Goal: Task Accomplishment & Management: Manage account settings

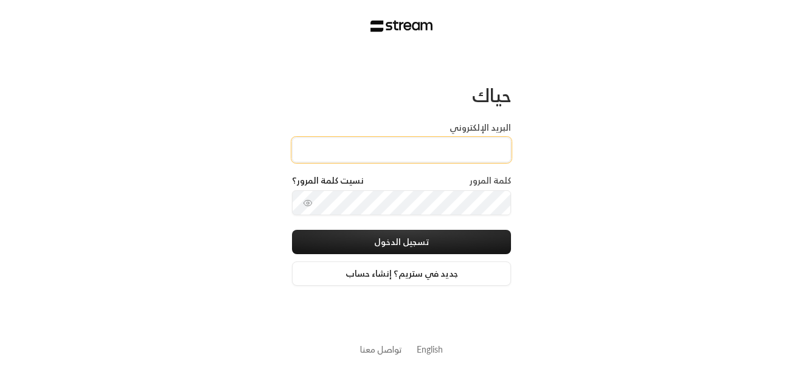
click at [362, 144] on input "البريد الإلكتروني" at bounding box center [401, 149] width 219 height 25
type input "[EMAIL_ADDRESS][DOMAIN_NAME]"
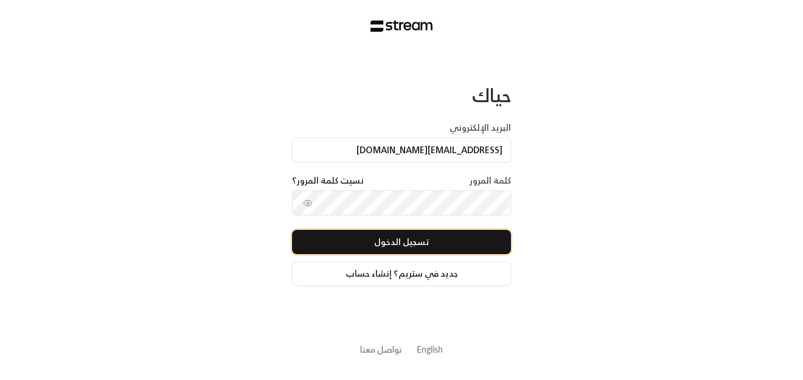
click at [357, 250] on button "تسجيل الدخول" at bounding box center [401, 242] width 219 height 24
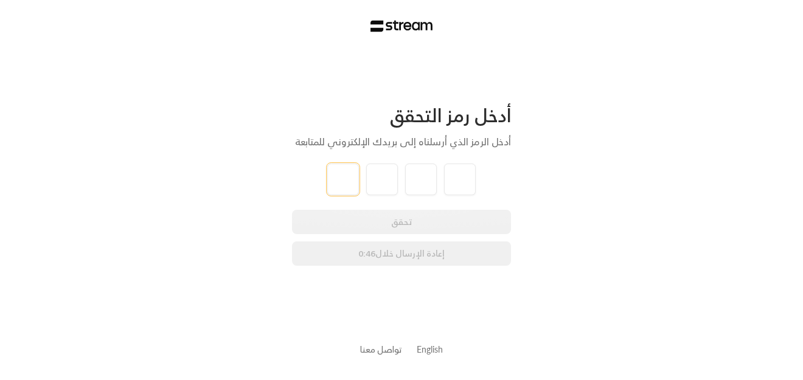
type input "9"
type input "3"
type input "7"
type input "5"
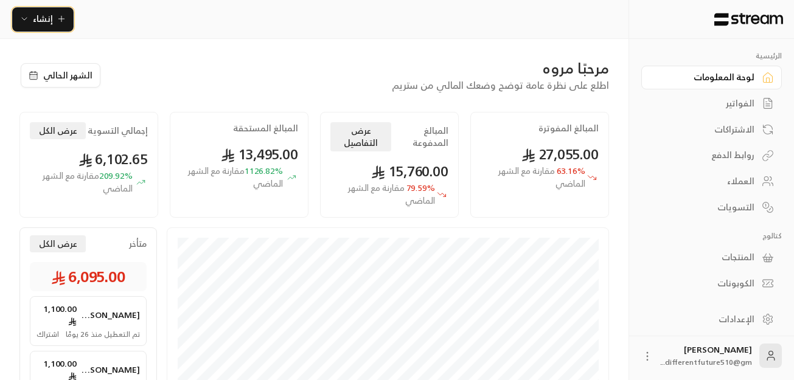
click at [61, 17] on icon "button" at bounding box center [62, 19] width 10 height 10
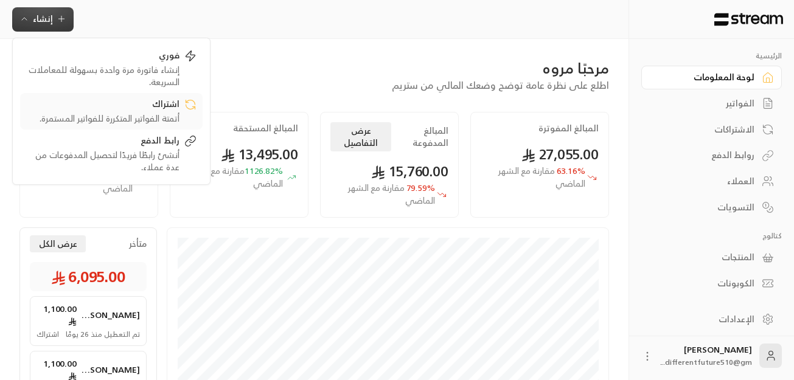
click at [147, 119] on div "أتمتة الفواتير المتكررة للفواتير المستمرة." at bounding box center [102, 119] width 153 height 12
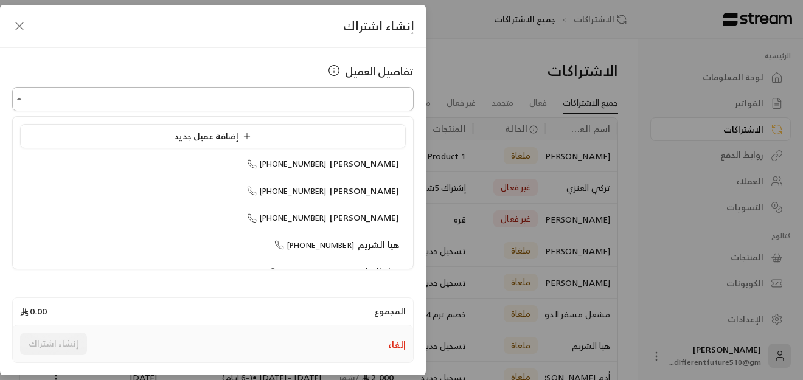
click at [291, 95] on input "اختر العميل" at bounding box center [212, 99] width 401 height 21
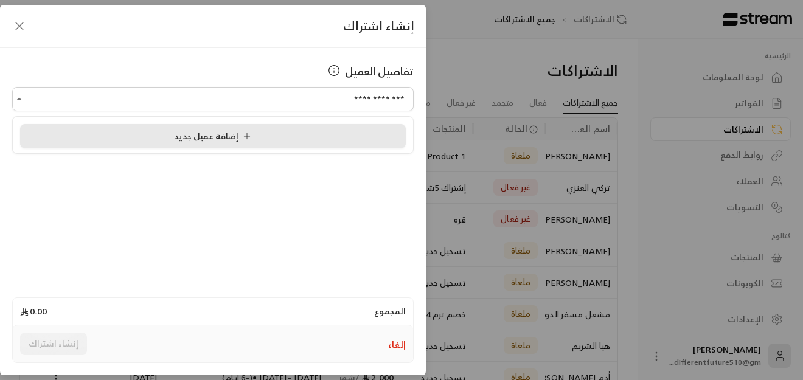
click at [290, 136] on div "إضافة عميل جديد" at bounding box center [213, 136] width 372 height 13
type input "**********"
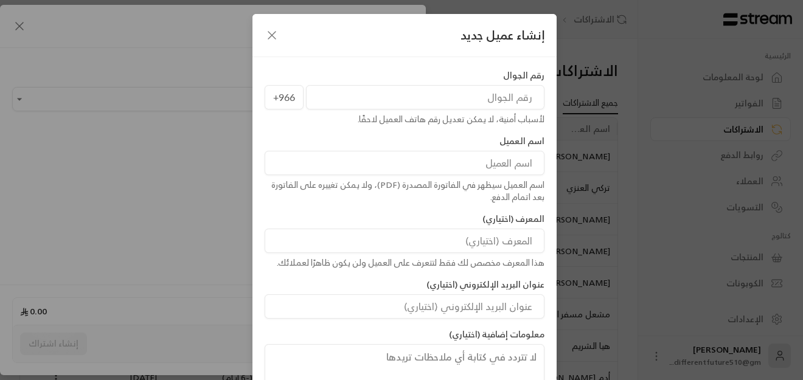
click at [378, 99] on input "tel" at bounding box center [425, 97] width 238 height 24
type input "548084802"
click at [428, 157] on input at bounding box center [405, 163] width 280 height 24
type input "[PERSON_NAME]"
click at [286, 332] on div "معلومات إضافية (اختياري)" at bounding box center [404, 363] width 292 height 71
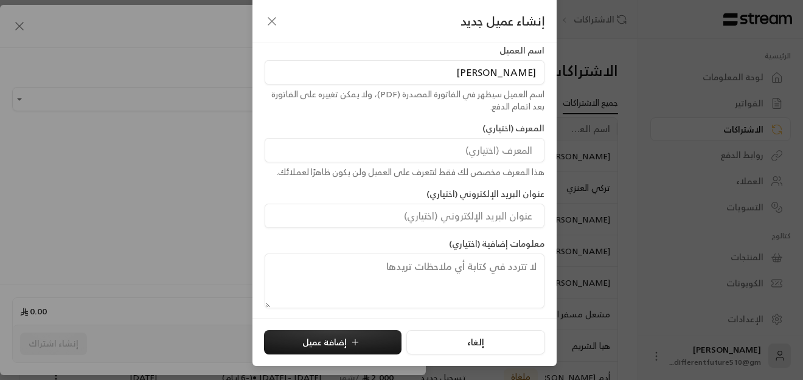
scroll to position [13, 0]
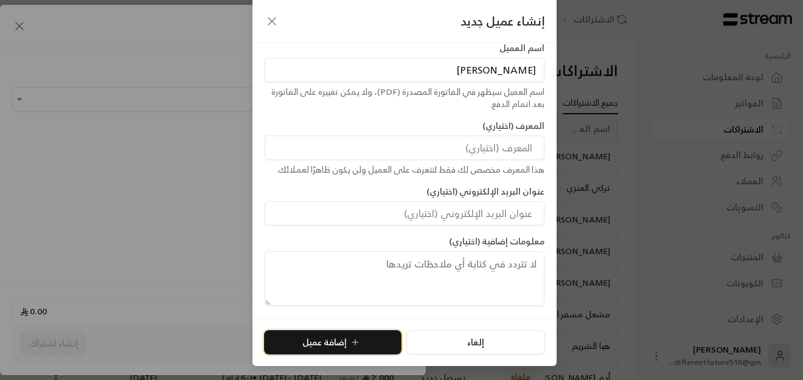
click at [356, 344] on icon "submit" at bounding box center [355, 343] width 10 height 10
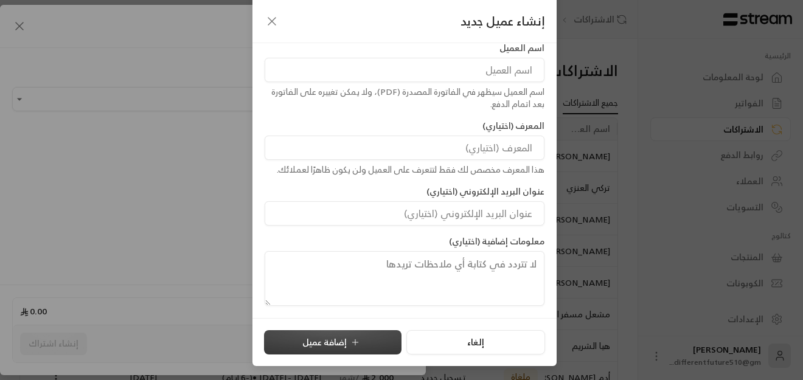
type input "**********"
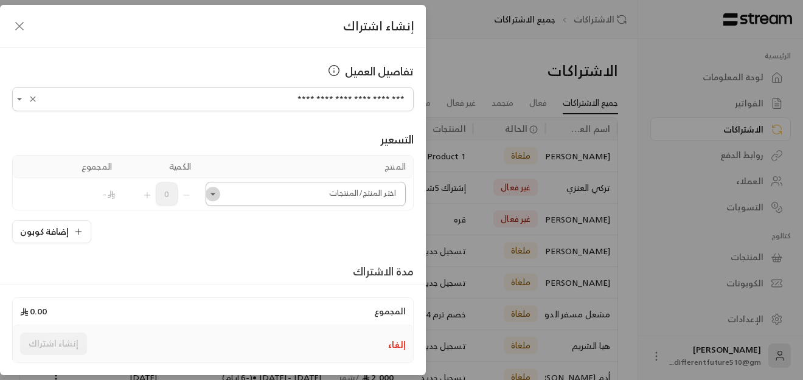
click at [219, 198] on icon "Open" at bounding box center [213, 194] width 12 height 12
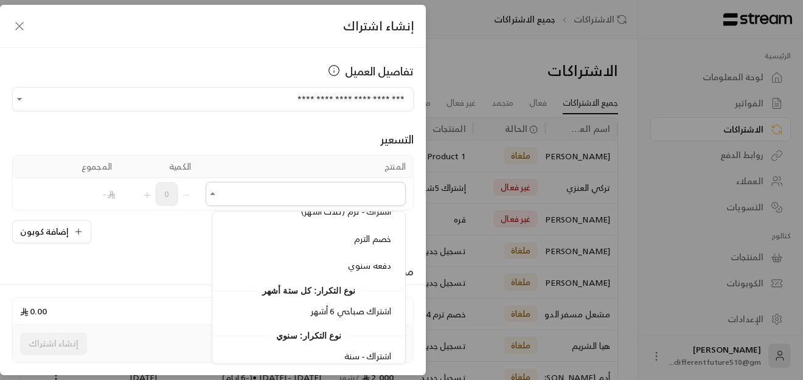
scroll to position [977, 0]
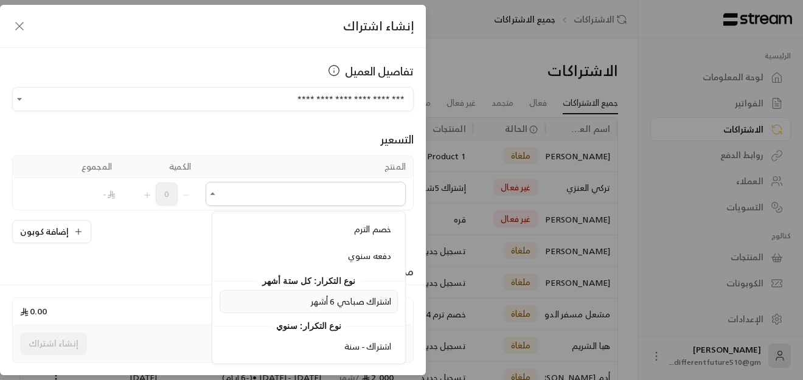
click at [311, 303] on span "اشتراك صباحي 6 أشهر" at bounding box center [351, 301] width 80 height 15
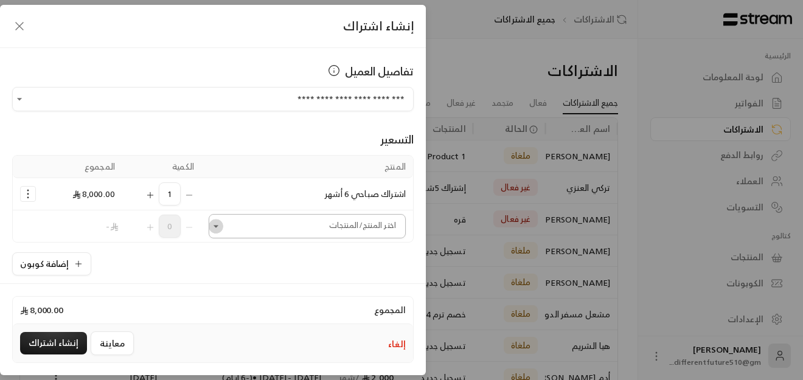
click at [222, 229] on icon "Open" at bounding box center [216, 226] width 12 height 12
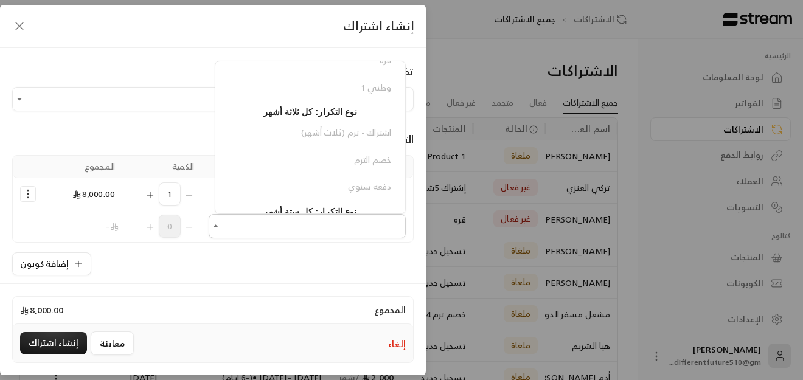
scroll to position [900, 0]
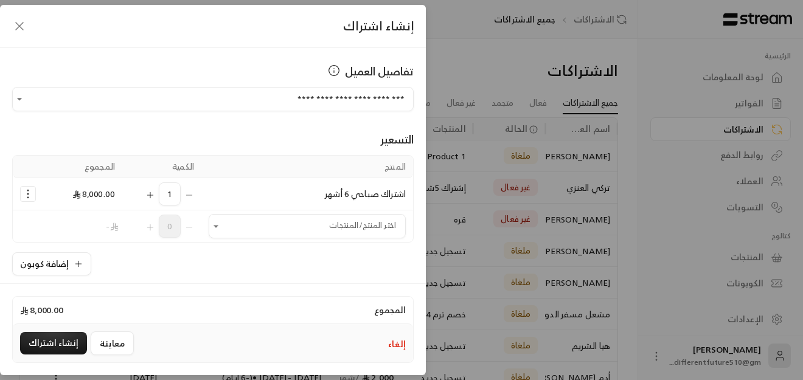
click at [34, 192] on icon "Selected Products" at bounding box center [28, 194] width 12 height 12
click at [77, 244] on span "إزالة المنتج" at bounding box center [80, 245] width 36 height 14
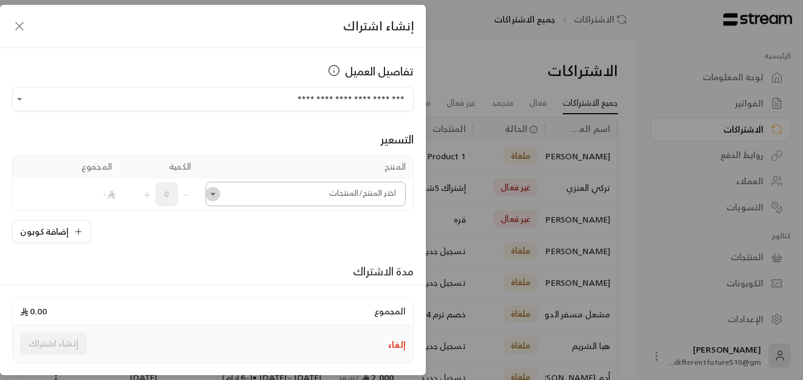
click at [216, 194] on icon "Open" at bounding box center [213, 194] width 12 height 12
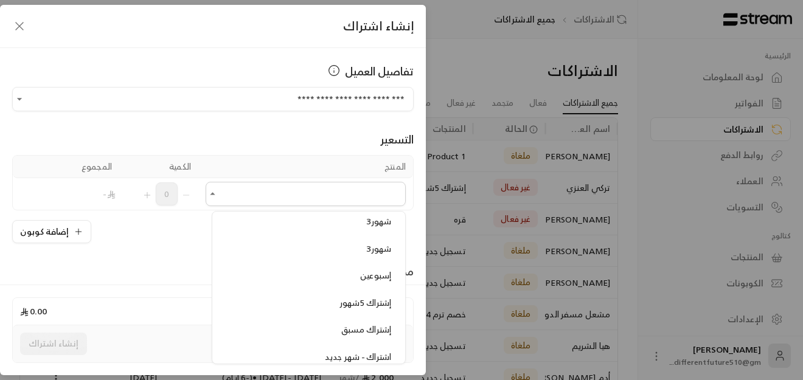
scroll to position [243, 0]
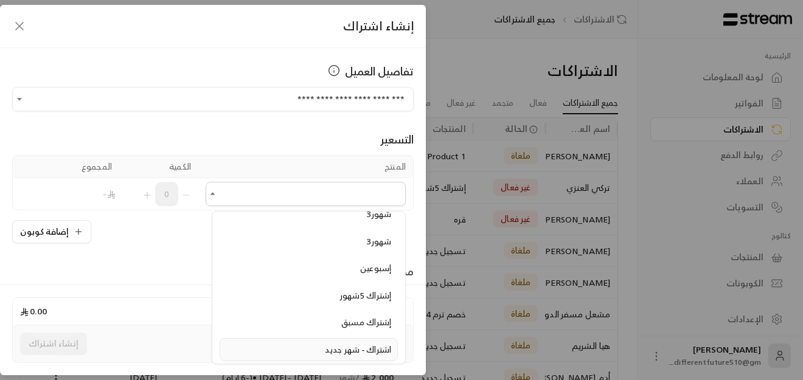
click at [325, 350] on span "اشتراك - شهر جديد" at bounding box center [358, 349] width 66 height 15
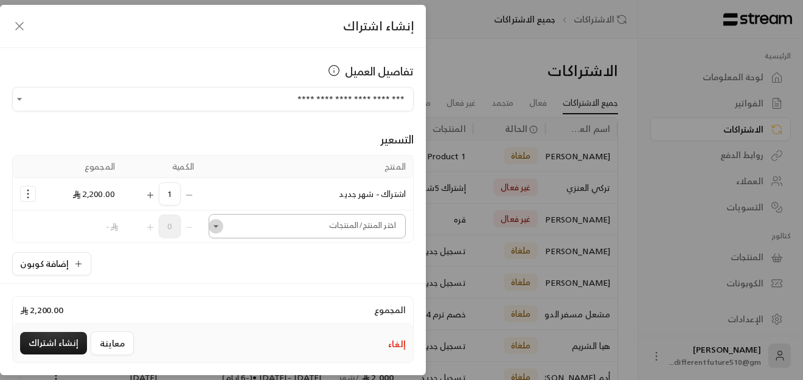
click at [222, 232] on icon "Open" at bounding box center [216, 226] width 12 height 12
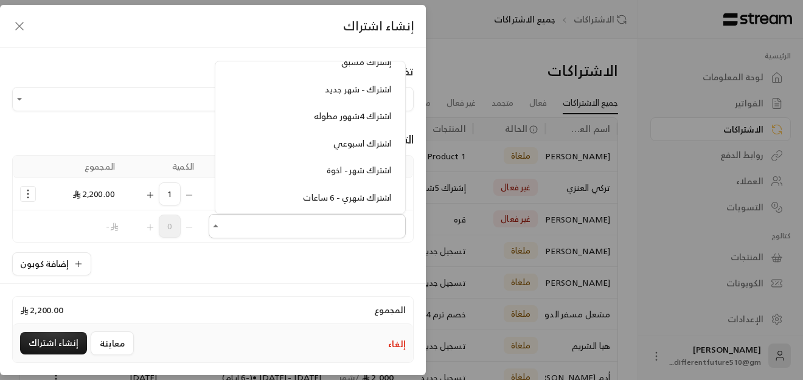
scroll to position [365, 0]
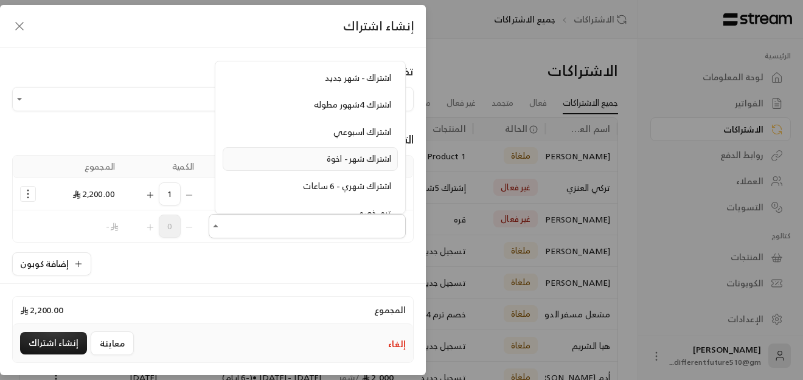
click at [327, 162] on span "اشتراك شهر - اخوة" at bounding box center [359, 158] width 64 height 15
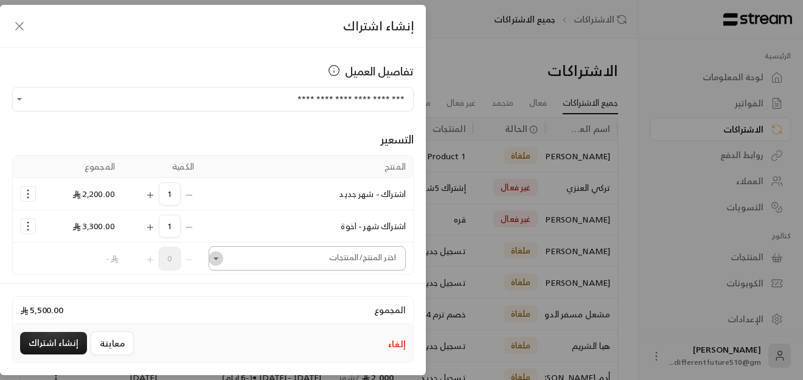
click at [218, 258] on icon "Open" at bounding box center [215, 258] width 5 height 2
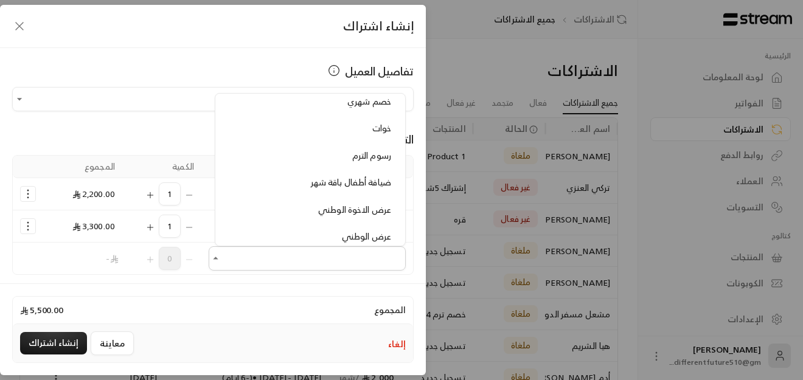
scroll to position [705, 0]
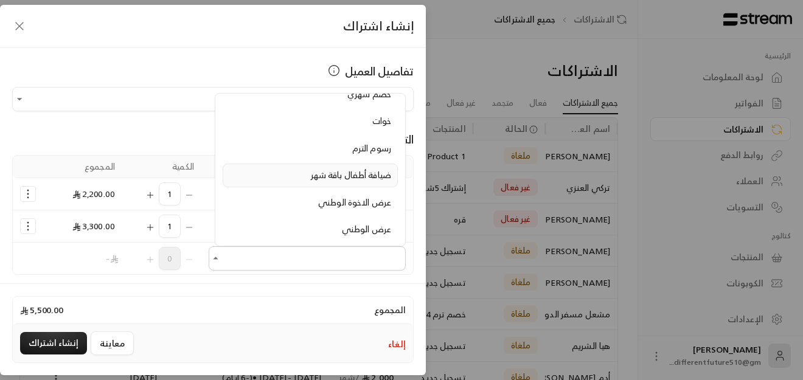
click at [311, 179] on span "ضيافة أطفال باقة شهر" at bounding box center [351, 174] width 80 height 15
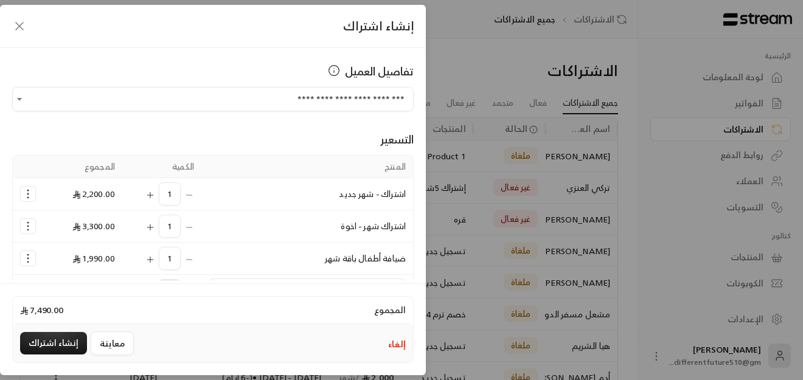
click at [33, 199] on icon "Selected Products" at bounding box center [28, 194] width 12 height 12
click at [50, 245] on link "إزالة المنتج" at bounding box center [66, 245] width 75 height 21
click at [29, 198] on circle "Selected Products" at bounding box center [27, 197] width 1 height 1
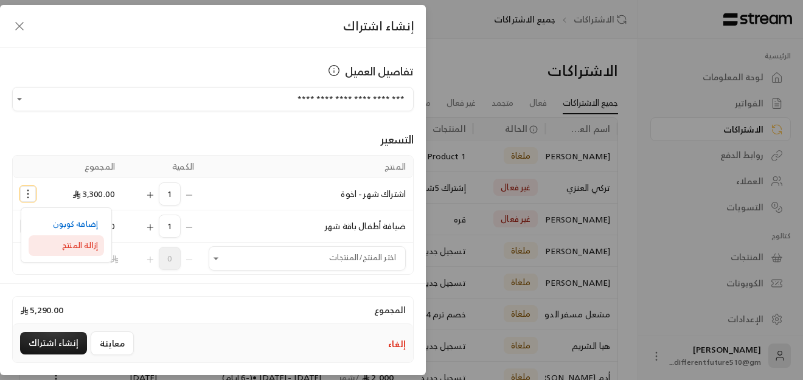
click at [52, 243] on link "إزالة المنتج" at bounding box center [66, 245] width 75 height 21
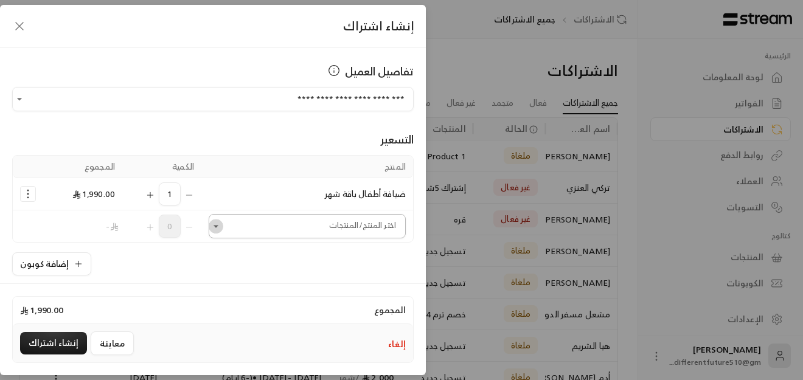
click at [222, 226] on icon "Open" at bounding box center [216, 226] width 12 height 12
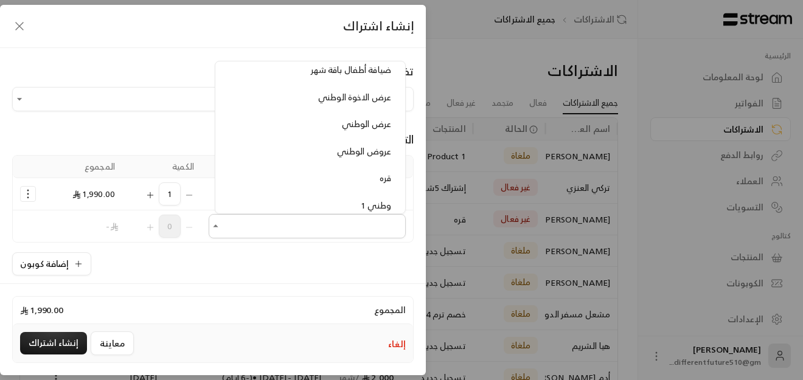
scroll to position [754, 0]
click at [311, 88] on span "ضيافة أطفال باقة شهر" at bounding box center [351, 93] width 80 height 15
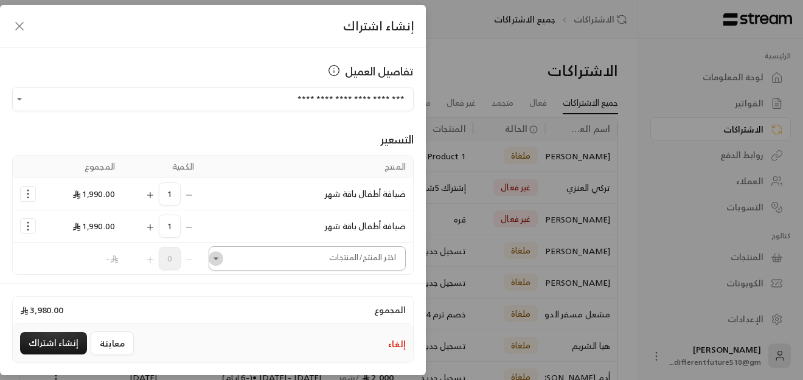
click at [218, 258] on icon "Open" at bounding box center [215, 258] width 5 height 2
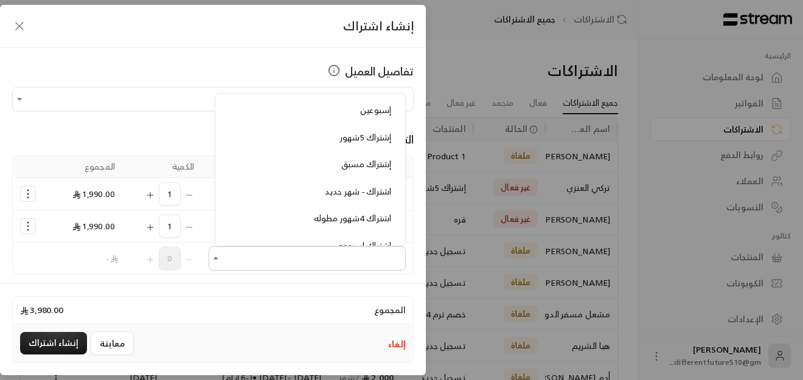
scroll to position [292, 0]
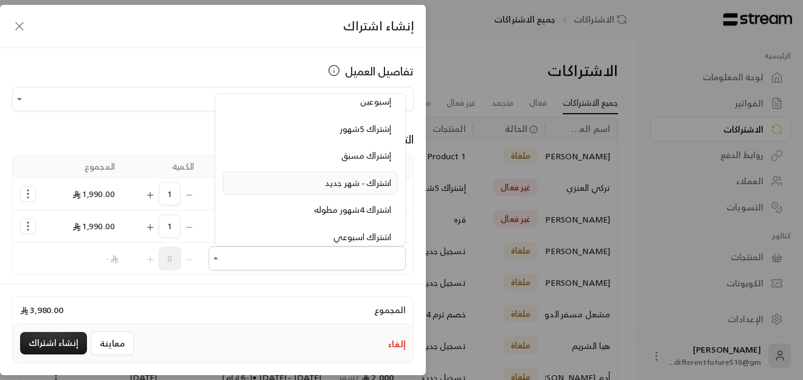
click at [325, 187] on span "اشتراك - شهر جديد" at bounding box center [358, 182] width 66 height 15
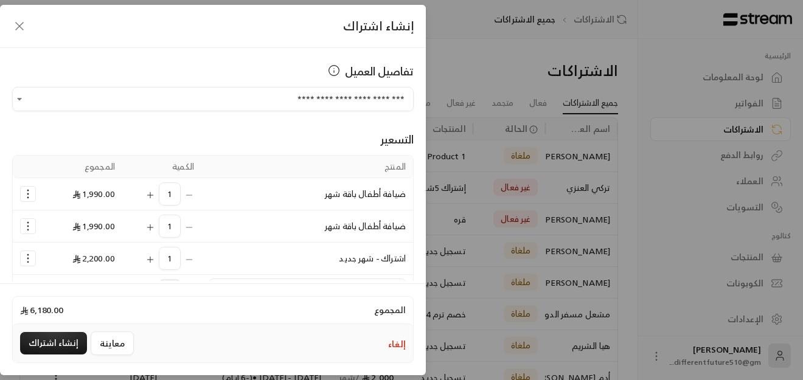
click at [34, 192] on icon "Selected Products" at bounding box center [28, 194] width 12 height 12
click at [87, 244] on span "إزالة المنتج" at bounding box center [80, 245] width 36 height 14
click at [32, 193] on icon "Selected Products" at bounding box center [28, 194] width 12 height 12
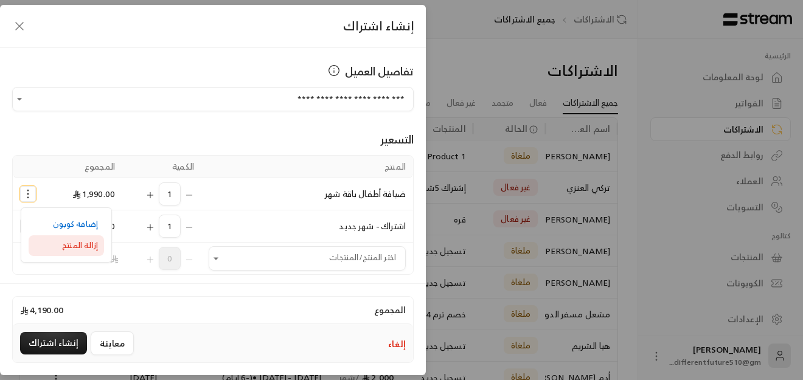
click at [64, 244] on link "إزالة المنتج" at bounding box center [66, 245] width 75 height 21
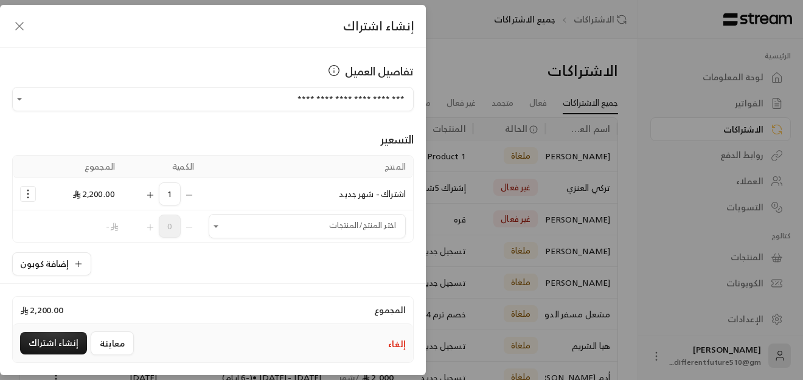
click at [34, 196] on icon "Selected Products" at bounding box center [28, 194] width 12 height 12
click at [82, 251] on span "إزالة المنتج" at bounding box center [80, 245] width 36 height 14
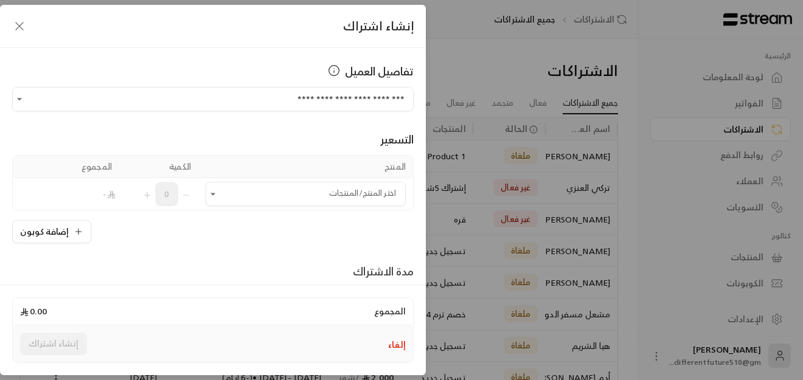
click at [21, 21] on icon "button" at bounding box center [19, 26] width 15 height 15
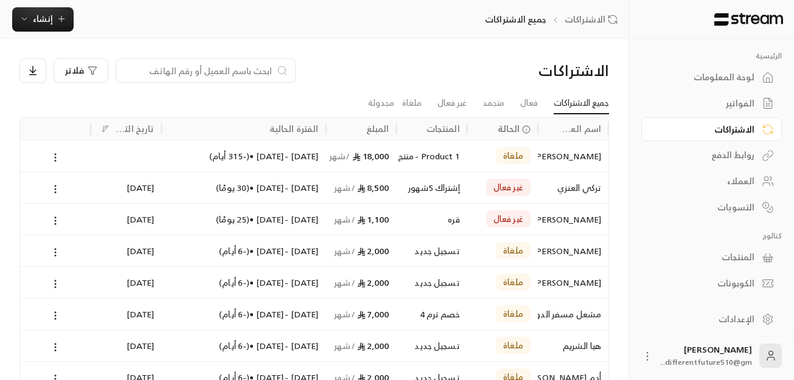
click at [741, 253] on div "المنتجات" at bounding box center [705, 257] width 98 height 12
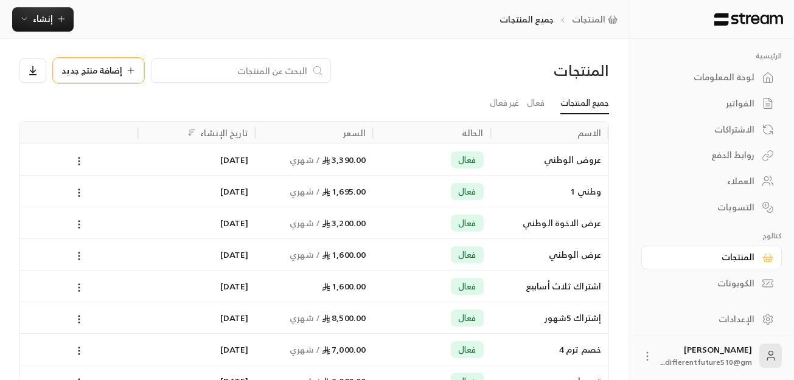
click at [108, 73] on span "إضافة منتج جديد" at bounding box center [91, 70] width 61 height 9
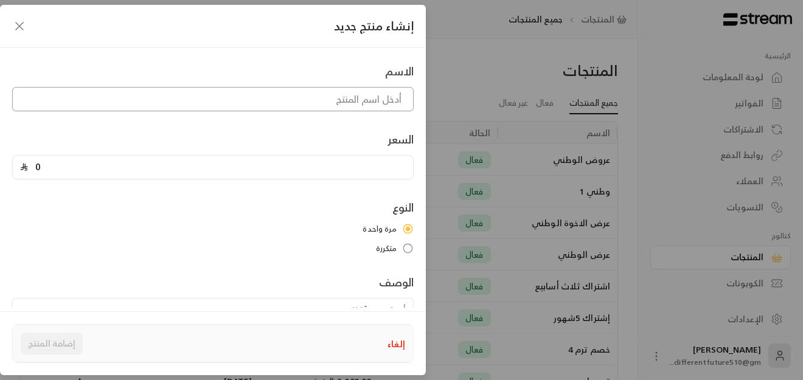
click at [187, 104] on input at bounding box center [212, 99] width 401 height 24
type input "اشتراك [DATE] المختلف"
click at [44, 167] on input "0" at bounding box center [217, 167] width 378 height 23
type input "2000"
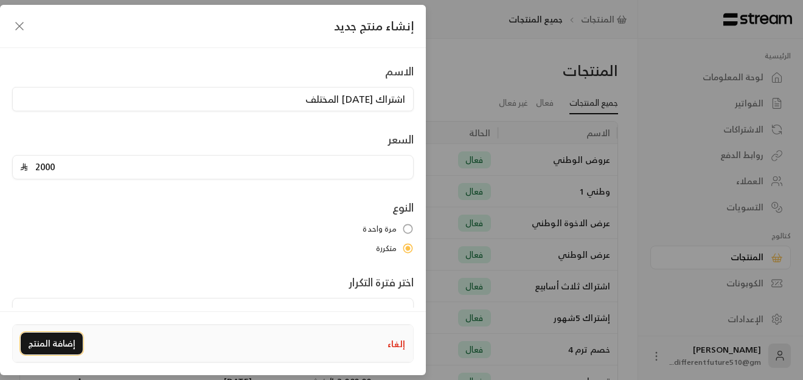
click at [64, 345] on button "إضافة المنتج" at bounding box center [52, 344] width 62 height 22
type input "0"
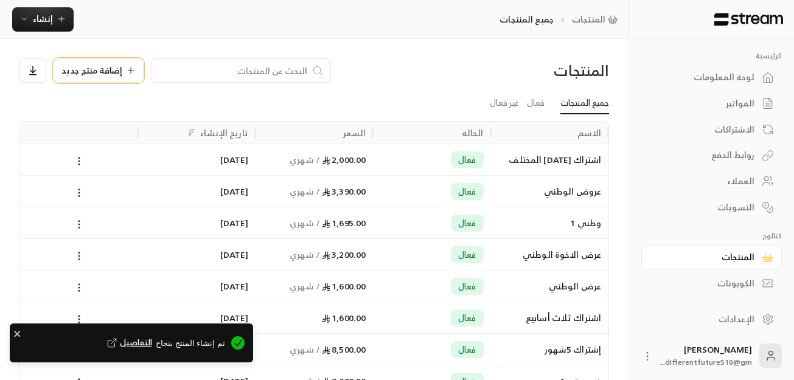
click at [127, 72] on icon at bounding box center [131, 71] width 10 height 10
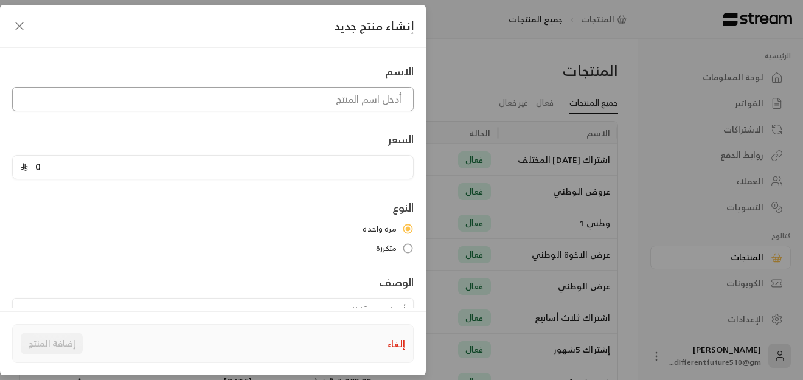
click at [145, 91] on input at bounding box center [212, 99] width 401 height 24
click at [294, 94] on input at bounding box center [212, 99] width 401 height 24
type input "[PERSON_NAME]"
click at [490, 56] on div "إنشاء منتج جديد الاسم [PERSON_NAME] السعر 0 النوع مرة واحدة متكررة اختر فترة ال…" at bounding box center [401, 190] width 803 height 380
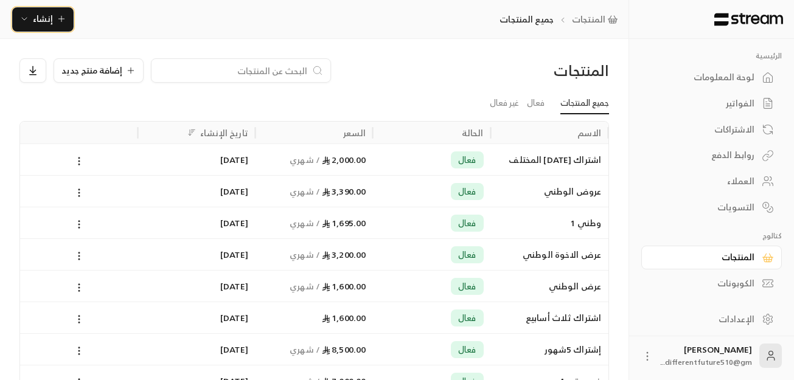
click at [50, 10] on button "إنشاء" at bounding box center [42, 19] width 61 height 24
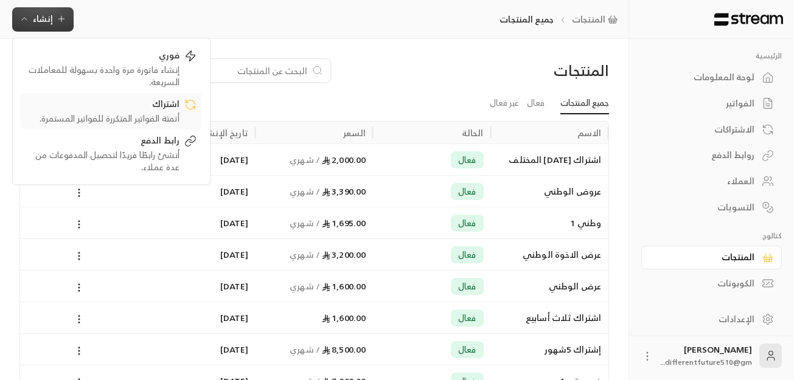
click at [113, 117] on div "أتمتة الفواتير المتكررة للفواتير المستمرة." at bounding box center [102, 119] width 153 height 12
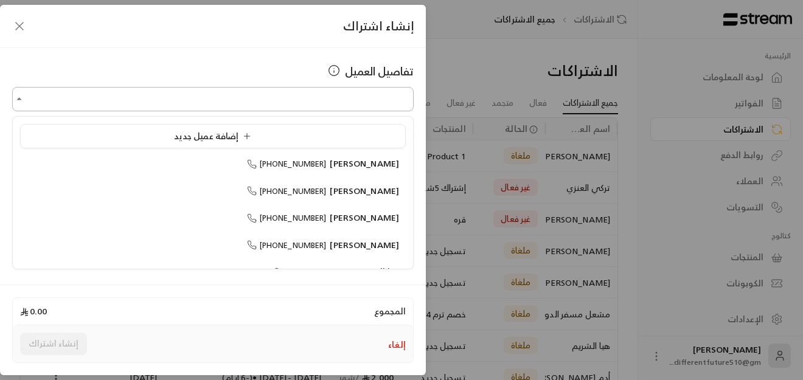
click at [181, 97] on input "اختر العميل" at bounding box center [212, 99] width 401 height 21
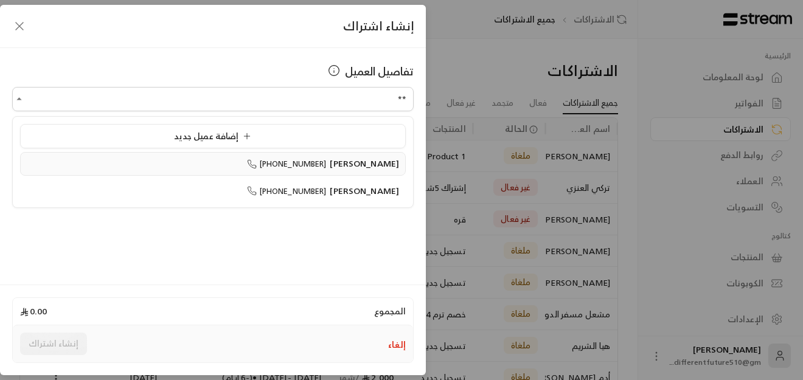
click at [243, 156] on li "[PERSON_NAME] [PHONE_NUMBER]" at bounding box center [213, 164] width 386 height 24
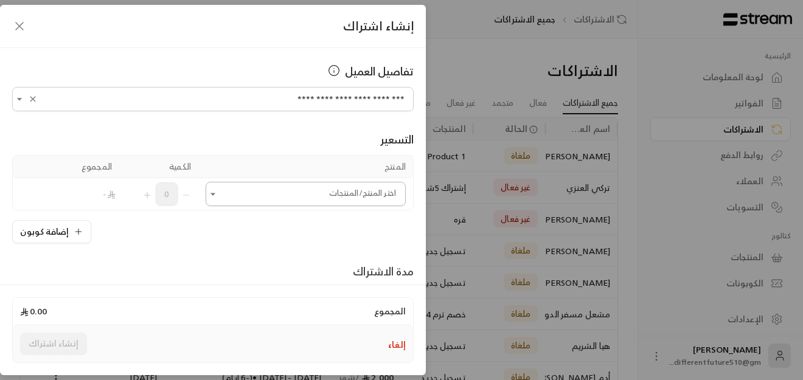
click at [219, 193] on icon "Open" at bounding box center [213, 194] width 12 height 12
type input "**********"
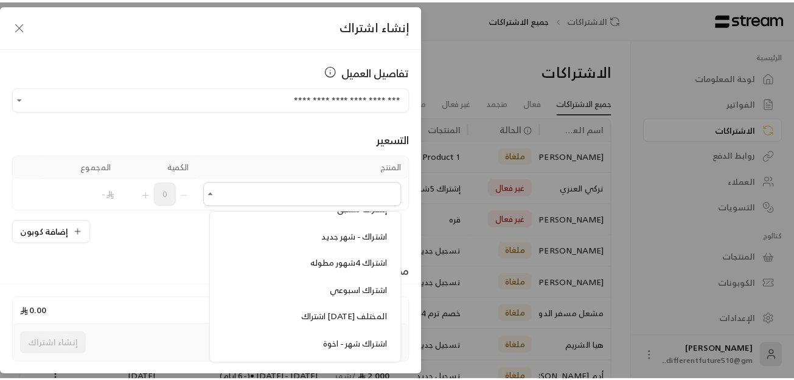
scroll to position [365, 0]
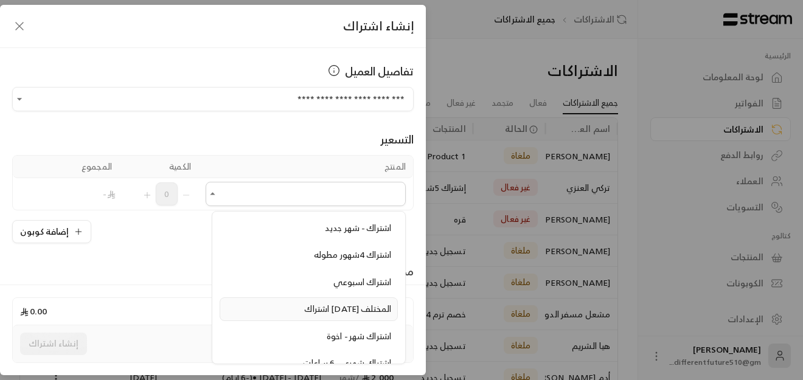
click at [304, 305] on span "اشتراك [DATE] المختلف" at bounding box center [347, 308] width 87 height 15
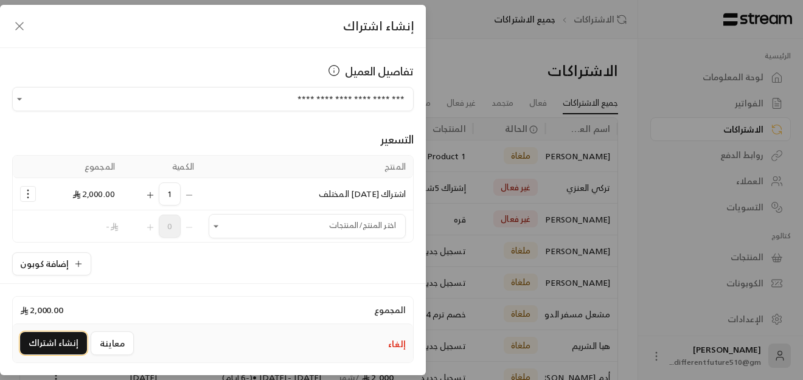
click at [44, 342] on button "إنشاء اشتراك" at bounding box center [53, 343] width 67 height 23
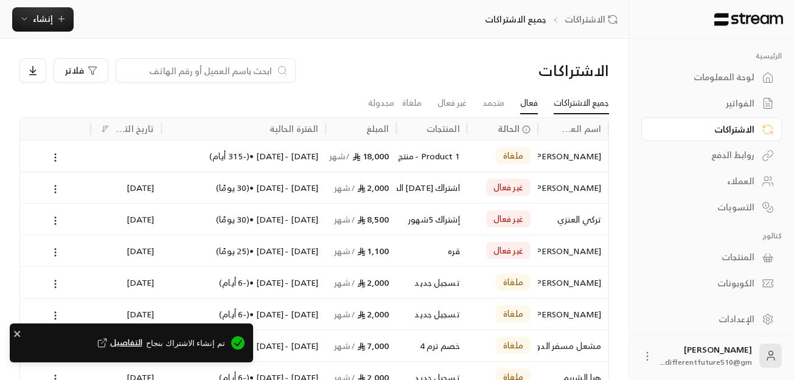
click at [529, 105] on link "فعال" at bounding box center [529, 103] width 18 height 22
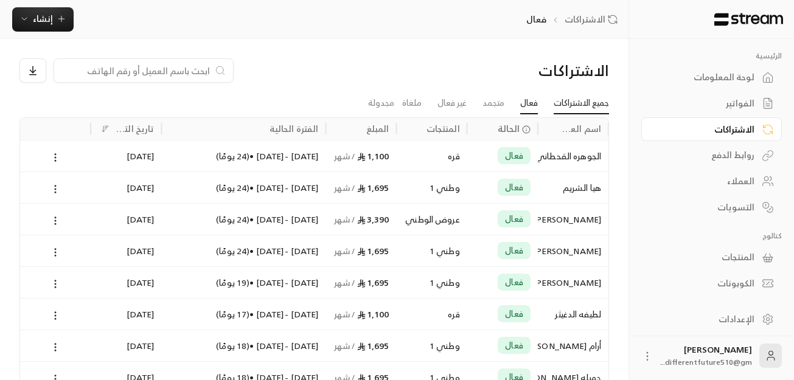
click at [581, 102] on link "جميع الاشتراكات" at bounding box center [580, 103] width 55 height 22
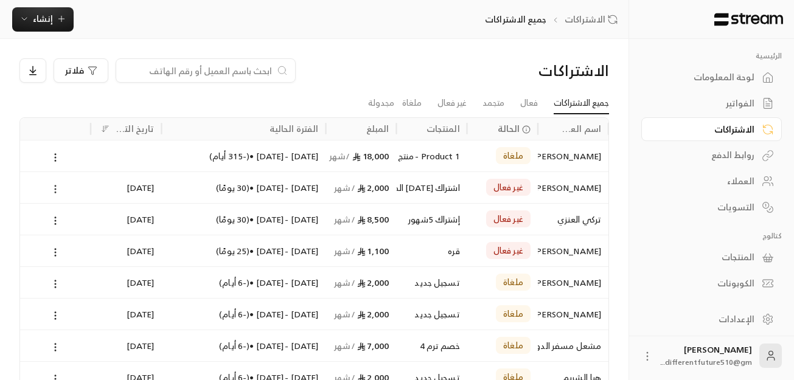
click at [58, 187] on icon at bounding box center [55, 189] width 11 height 11
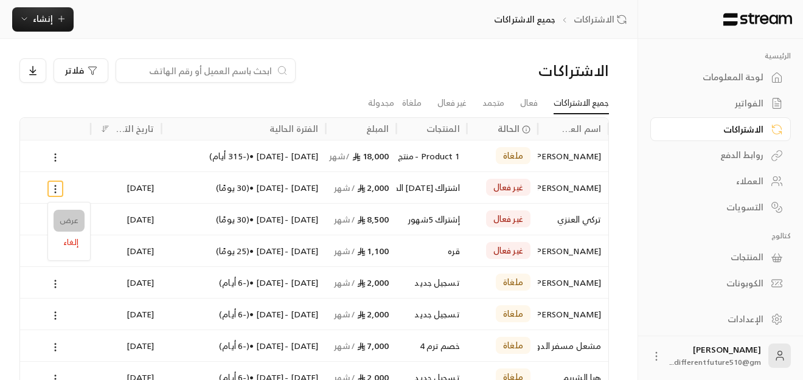
click at [76, 222] on link "عرض" at bounding box center [69, 221] width 31 height 22
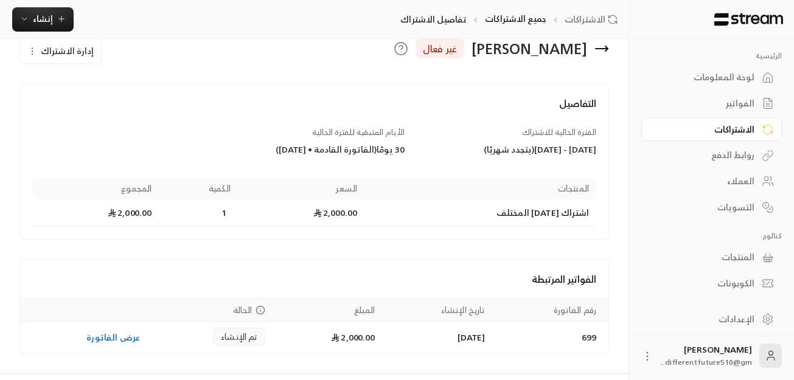
scroll to position [54, 0]
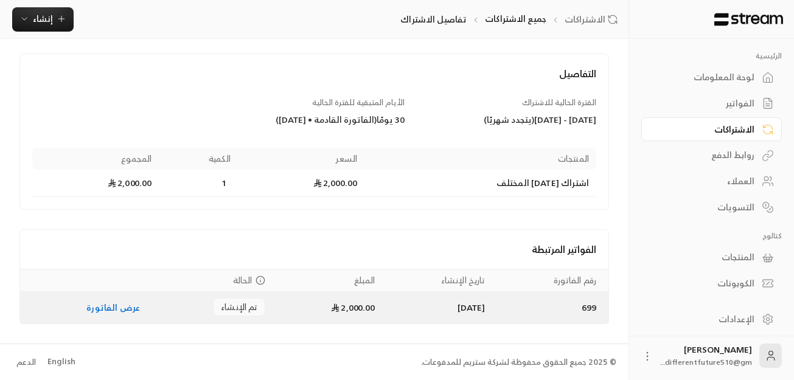
click at [122, 304] on link "عرض الفاتورة" at bounding box center [113, 307] width 54 height 15
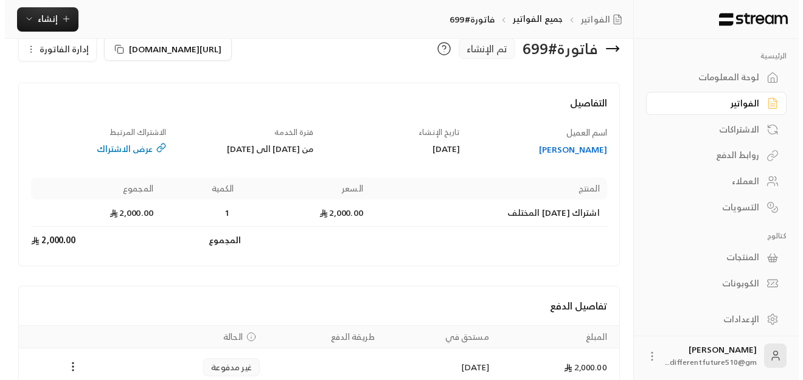
scroll to position [88, 0]
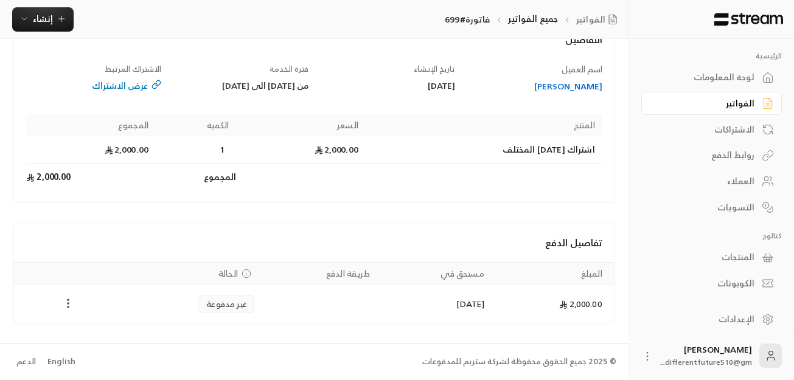
click at [69, 302] on icon "Payments" at bounding box center [68, 303] width 12 height 12
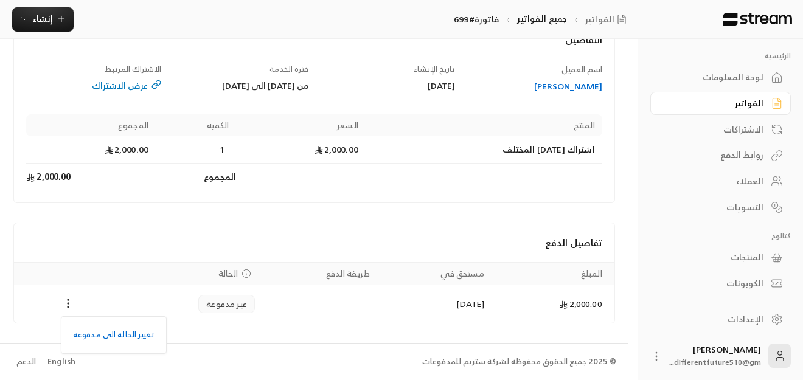
click at [69, 304] on div at bounding box center [401, 190] width 803 height 380
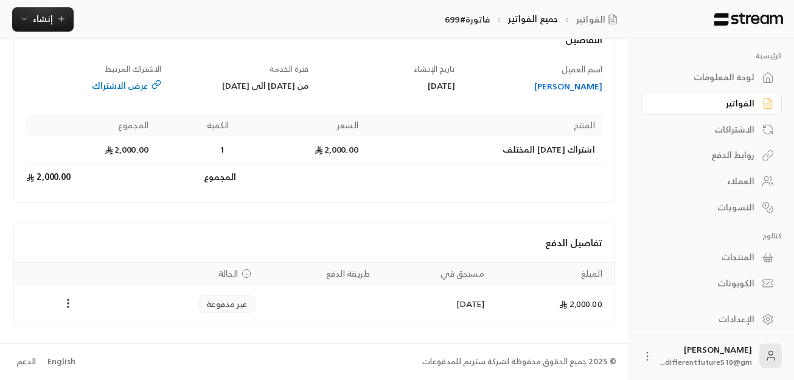
click at [69, 304] on circle "Payments" at bounding box center [68, 303] width 1 height 1
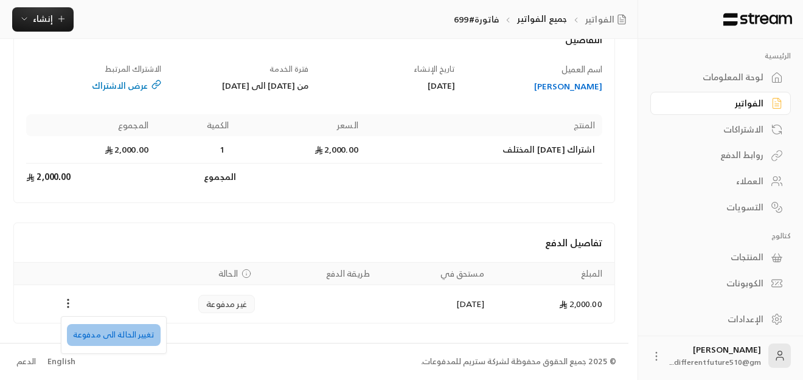
click at [133, 328] on li "تغيير الحالة الى مدفوعة" at bounding box center [114, 335] width 94 height 22
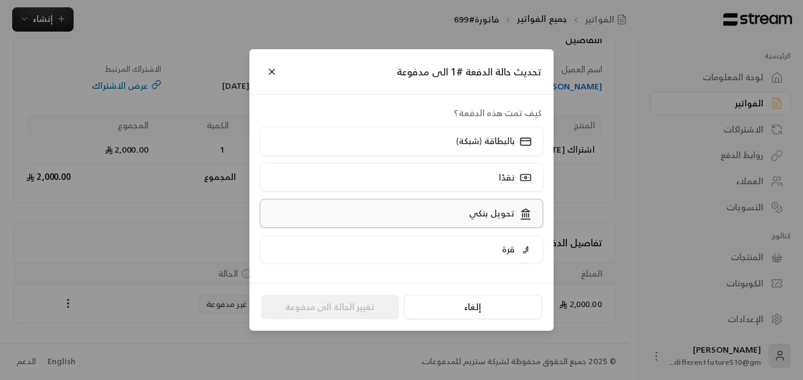
click at [429, 217] on label "تحويل بنكي" at bounding box center [402, 213] width 284 height 29
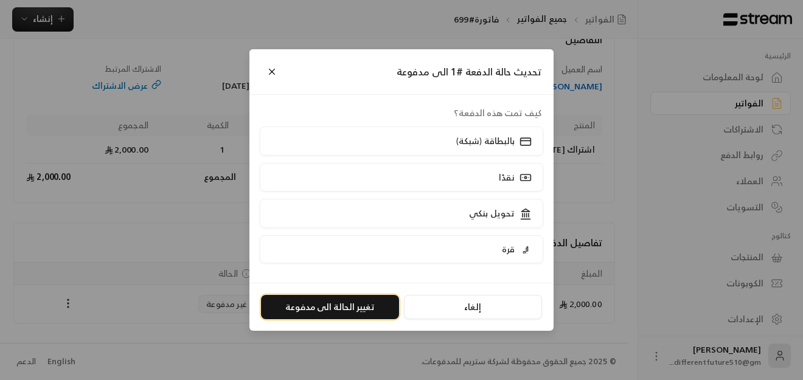
click at [375, 307] on button "تغيير الحالة الى مدفوعة" at bounding box center [330, 307] width 138 height 24
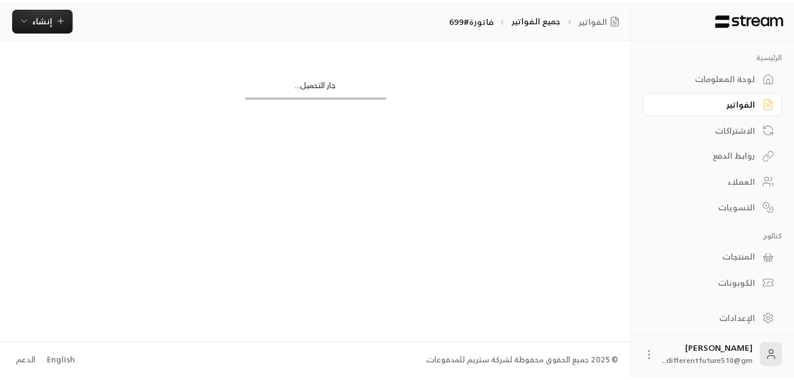
scroll to position [0, 0]
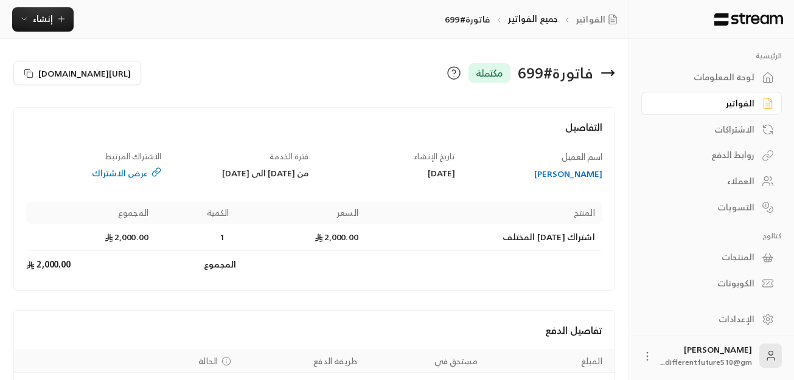
click at [711, 102] on div "الفواتير" at bounding box center [705, 103] width 98 height 12
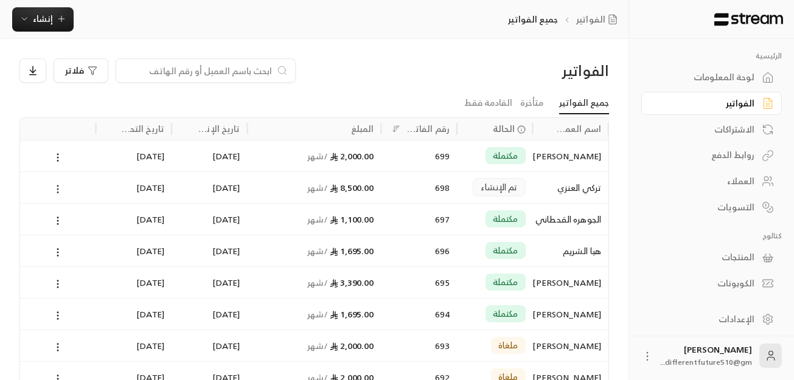
click at [54, 187] on icon at bounding box center [57, 189] width 11 height 11
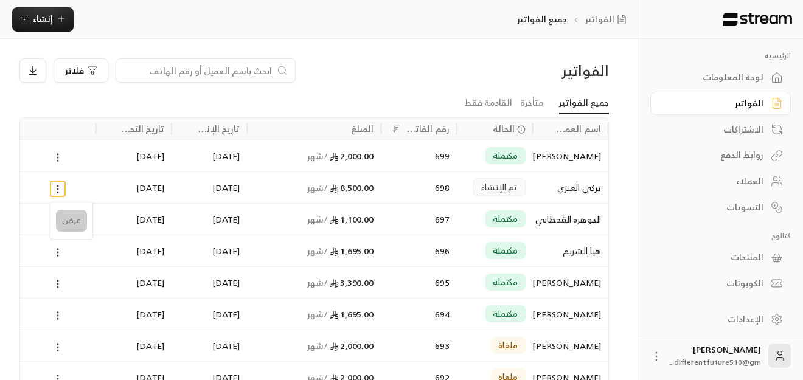
click at [75, 220] on li "عرض" at bounding box center [71, 221] width 31 height 22
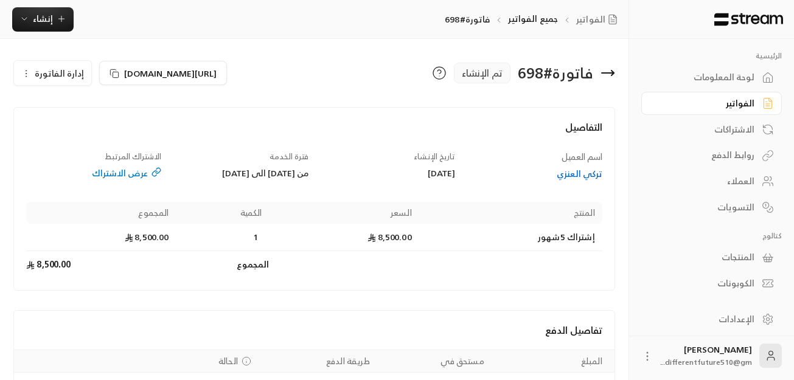
click at [30, 72] on icon "button" at bounding box center [26, 74] width 10 height 10
click at [64, 137] on link "إلغاء" at bounding box center [59, 131] width 75 height 22
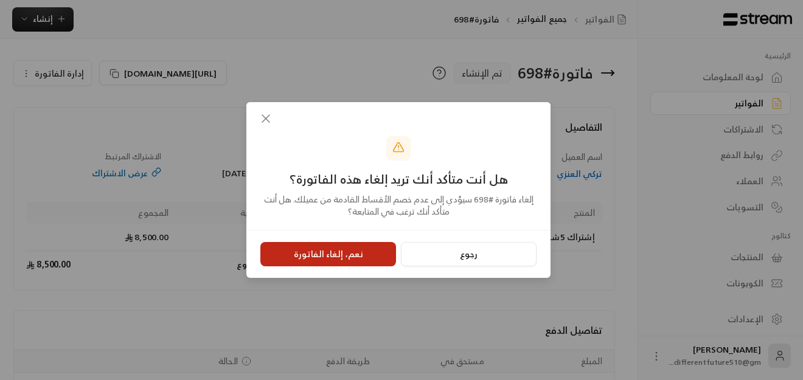
click at [368, 253] on button "نعم، إلغاء الفاتورة" at bounding box center [328, 254] width 136 height 24
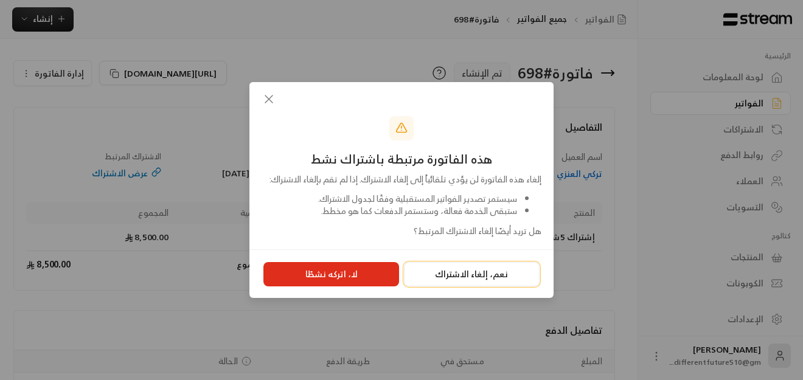
click at [477, 282] on button "نعم، إلغاء الاشتراك" at bounding box center [472, 274] width 136 height 24
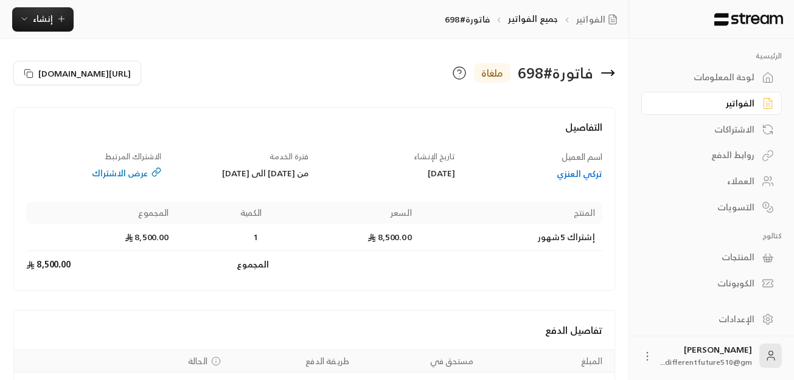
click at [752, 134] on div "الاشتراكات" at bounding box center [705, 129] width 98 height 12
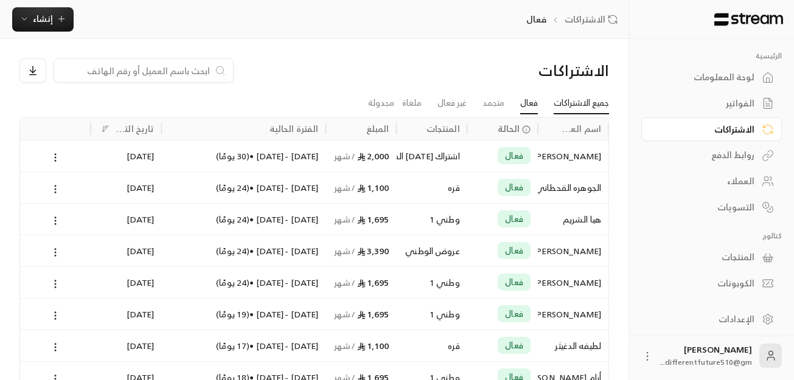
click at [563, 94] on link "جميع الاشتراكات" at bounding box center [580, 103] width 55 height 22
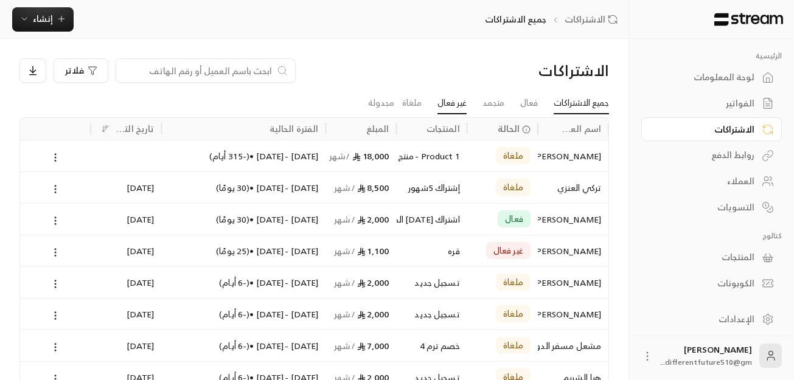
click at [454, 95] on link "غير فعال" at bounding box center [451, 103] width 29 height 22
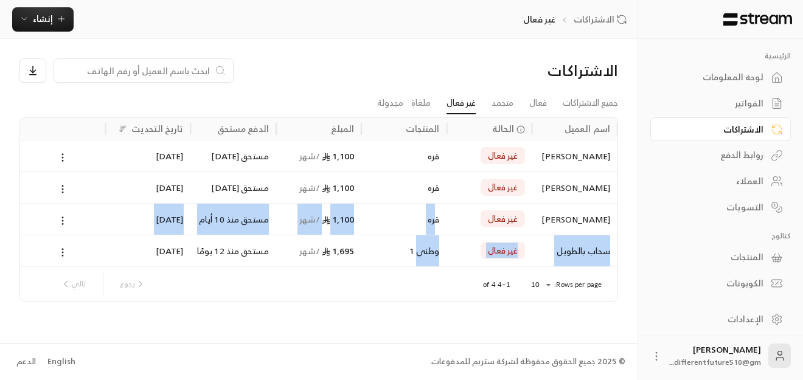
drag, startPoint x: 417, startPoint y: 260, endPoint x: 297, endPoint y: 266, distance: 119.4
click at [297, 266] on div "سحاب بالطويل غير فعال وطني 1 1,695 / شهر مستحق منذ 12 يومًا [DATE]" at bounding box center [318, 251] width 597 height 32
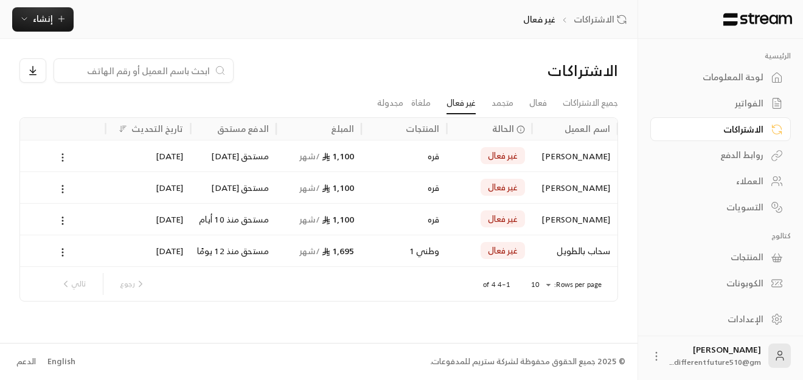
click at [61, 154] on icon at bounding box center [62, 157] width 11 height 11
click at [68, 189] on link "عرض" at bounding box center [76, 189] width 31 height 22
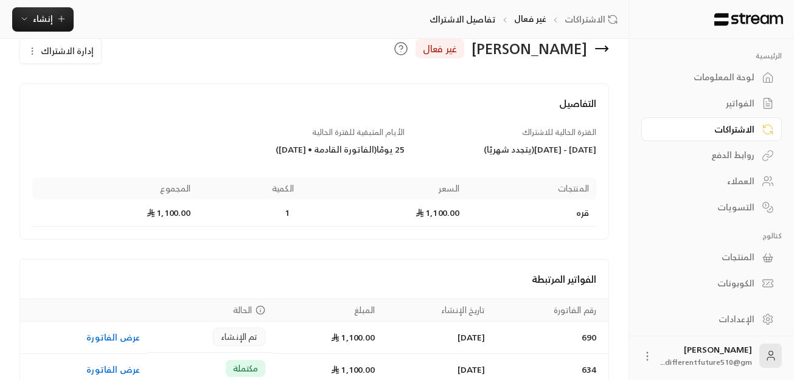
scroll to position [86, 0]
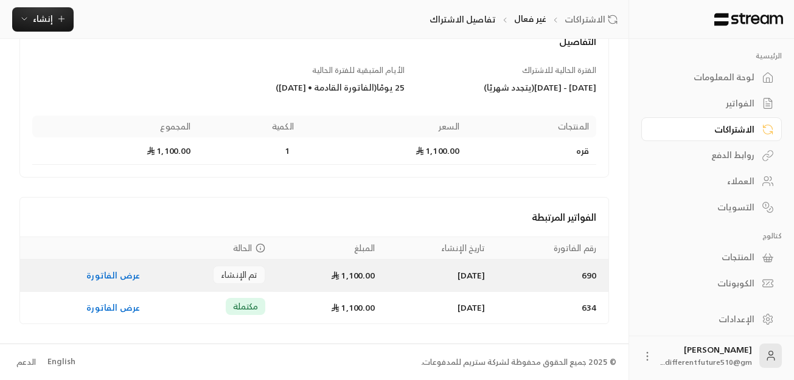
click at [111, 287] on td "عرض الفاتورة" at bounding box center [83, 276] width 127 height 32
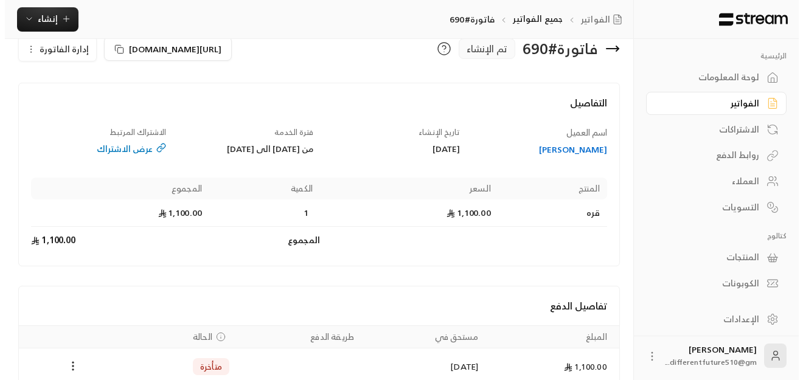
scroll to position [73, 0]
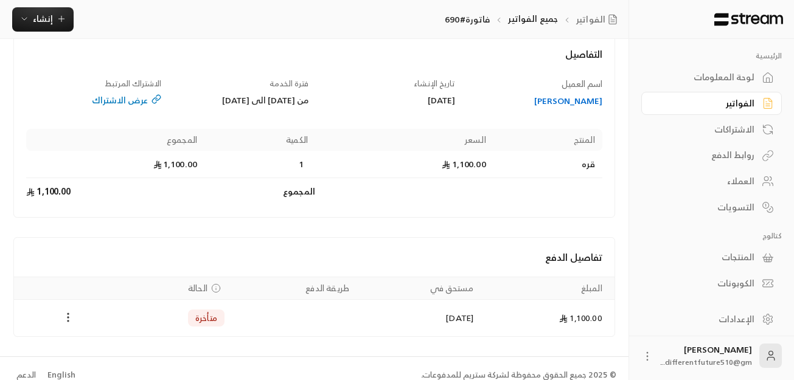
click at [66, 311] on icon "Payments" at bounding box center [68, 317] width 12 height 12
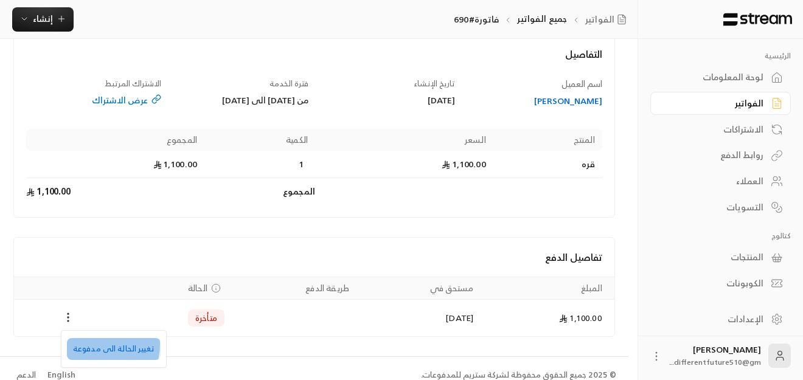
click at [100, 345] on li "تغيير الحالة الى مدفوعة" at bounding box center [114, 349] width 94 height 22
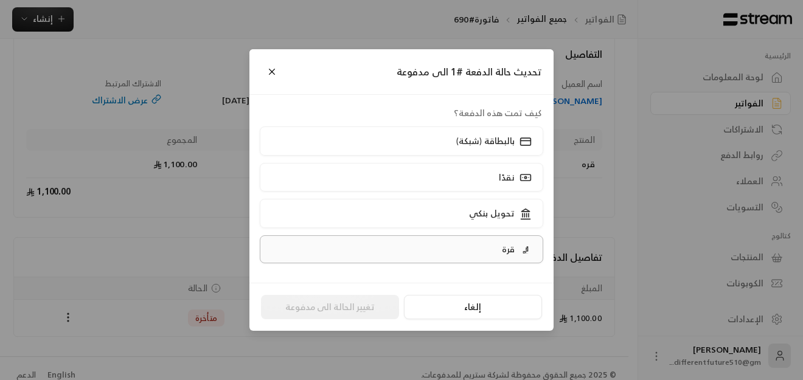
click at [332, 248] on label "قرة" at bounding box center [402, 249] width 284 height 28
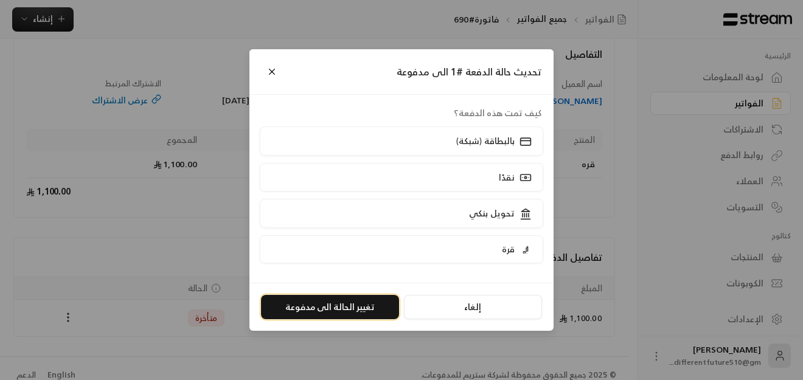
click at [341, 304] on button "تغيير الحالة الى مدفوعة" at bounding box center [330, 307] width 138 height 24
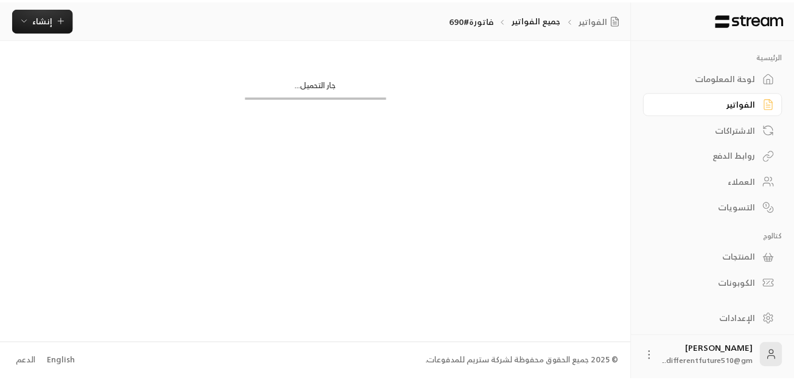
scroll to position [0, 0]
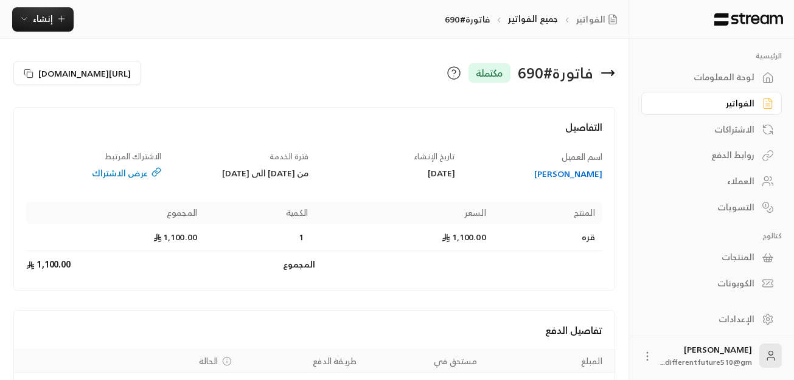
click at [702, 100] on div "الفواتير" at bounding box center [705, 103] width 98 height 12
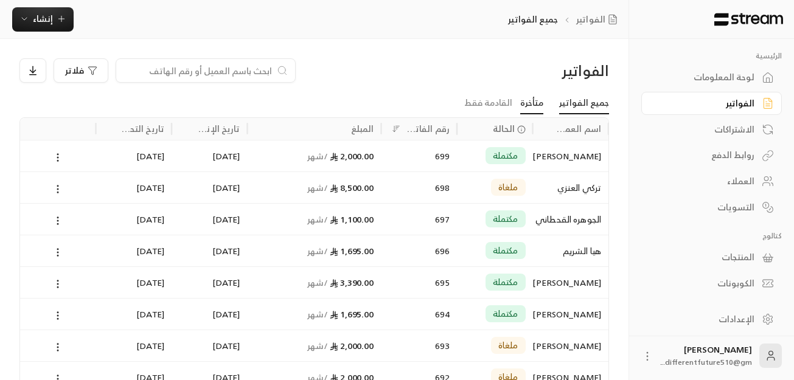
click at [538, 97] on link "متأخرة" at bounding box center [531, 103] width 23 height 22
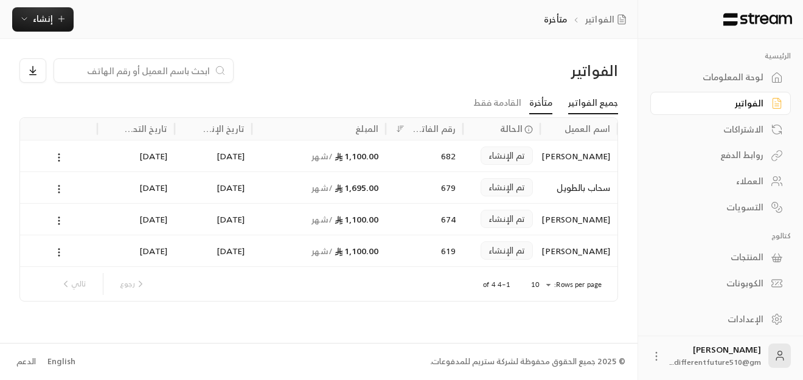
click at [579, 104] on link "جميع الفواتير" at bounding box center [593, 103] width 50 height 22
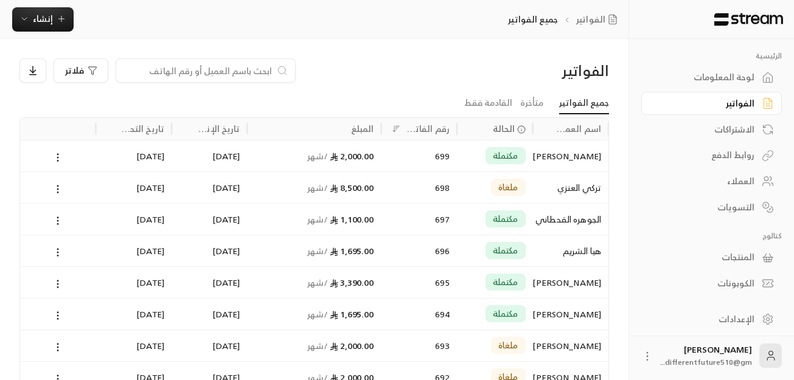
click at [708, 134] on div "الاشتراكات" at bounding box center [705, 129] width 98 height 12
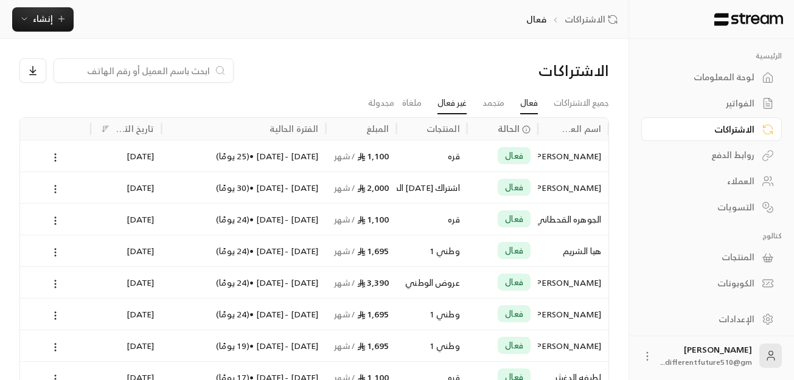
click at [446, 100] on link "غير فعال" at bounding box center [451, 103] width 29 height 22
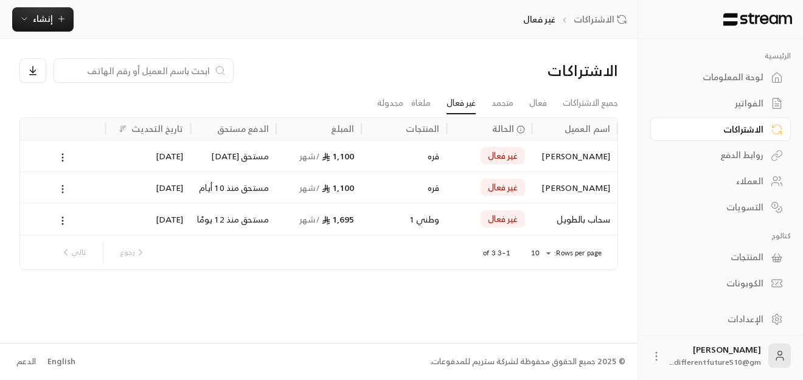
click at [64, 190] on icon at bounding box center [62, 189] width 11 height 11
click at [84, 226] on link "عرض" at bounding box center [76, 221] width 31 height 22
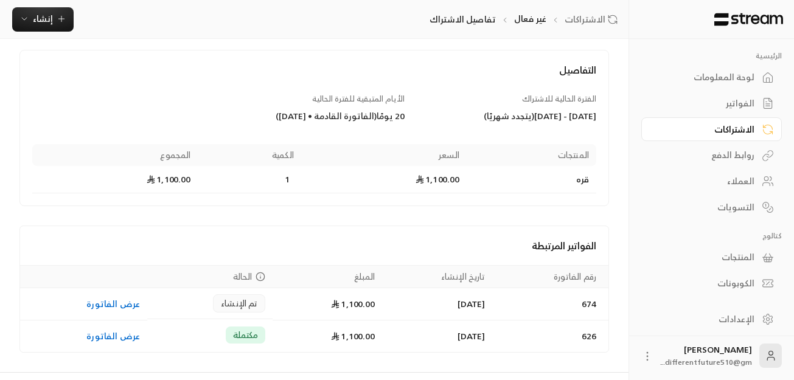
scroll to position [86, 0]
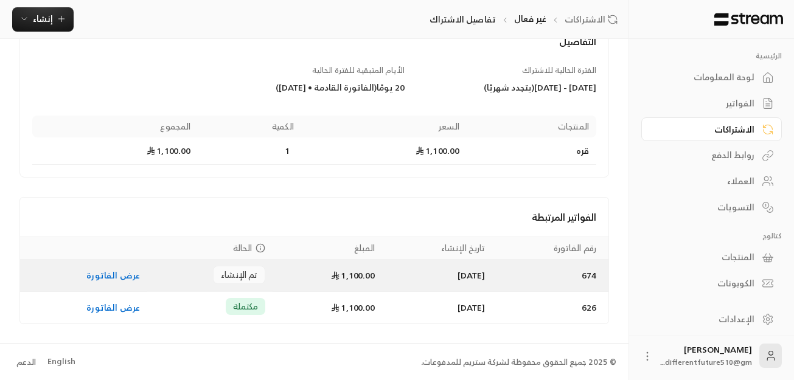
click at [122, 274] on link "عرض الفاتورة" at bounding box center [113, 275] width 54 height 15
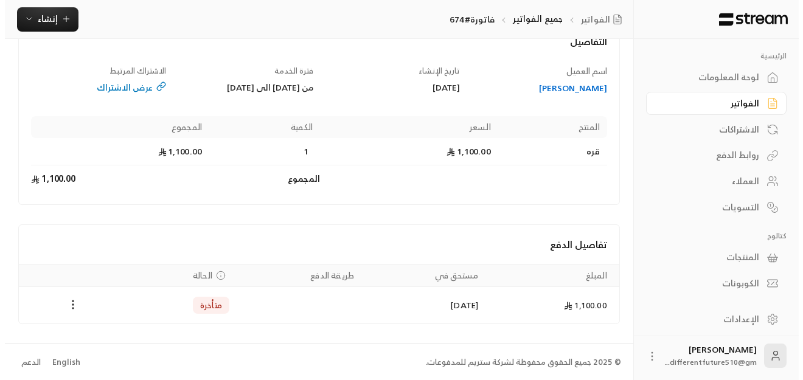
scroll to position [86, 0]
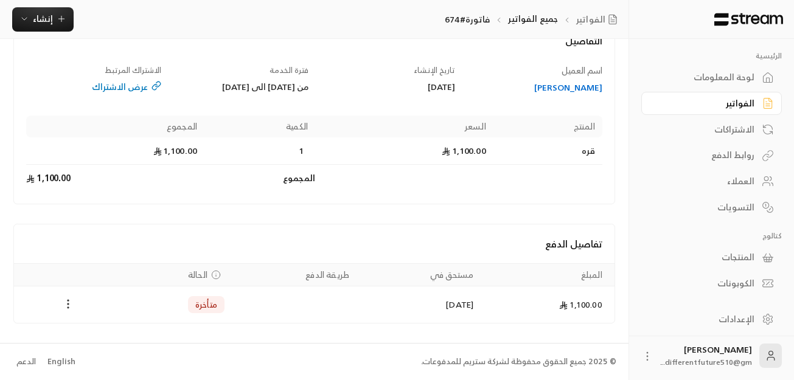
click at [74, 307] on icon "Payments" at bounding box center [68, 304] width 12 height 12
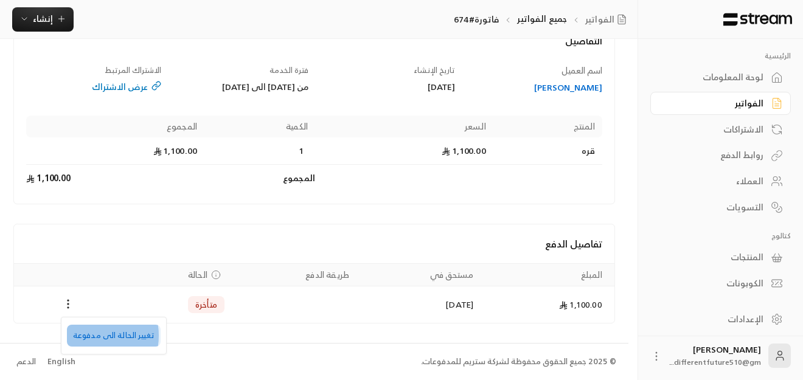
click at [89, 336] on li "تغيير الحالة الى مدفوعة" at bounding box center [114, 336] width 94 height 22
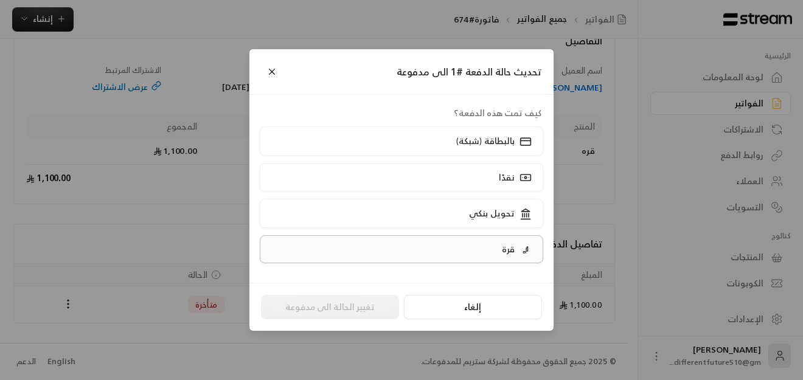
click at [303, 250] on label "قرة" at bounding box center [402, 249] width 284 height 28
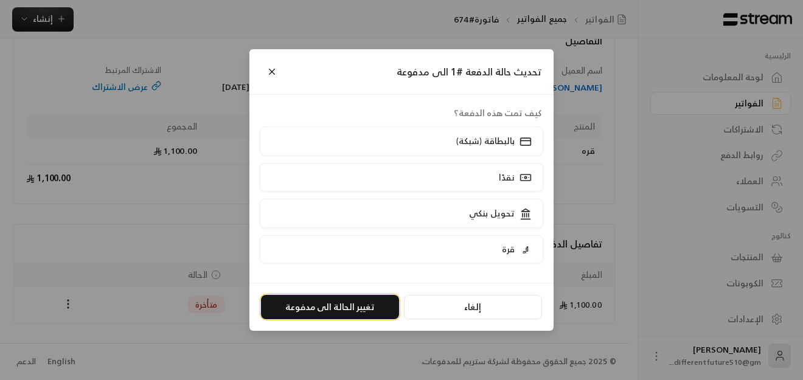
click at [326, 310] on button "تغيير الحالة الى مدفوعة" at bounding box center [330, 307] width 138 height 24
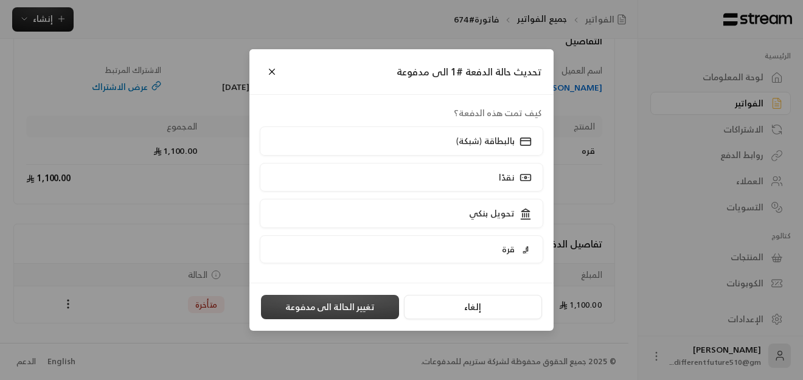
scroll to position [0, 0]
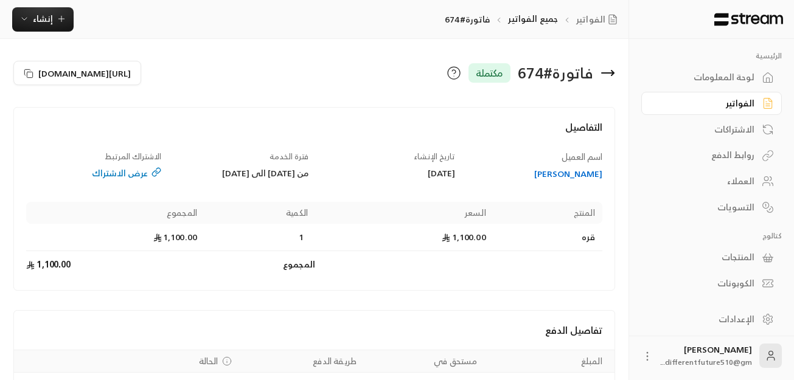
click at [709, 104] on div "الفواتير" at bounding box center [705, 103] width 98 height 12
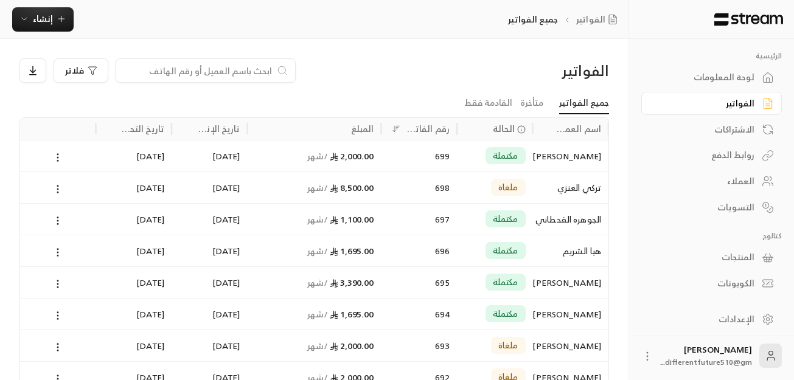
click at [547, 99] on li "متأخرة" at bounding box center [531, 103] width 39 height 22
click at [536, 95] on link "متأخرة" at bounding box center [531, 103] width 23 height 22
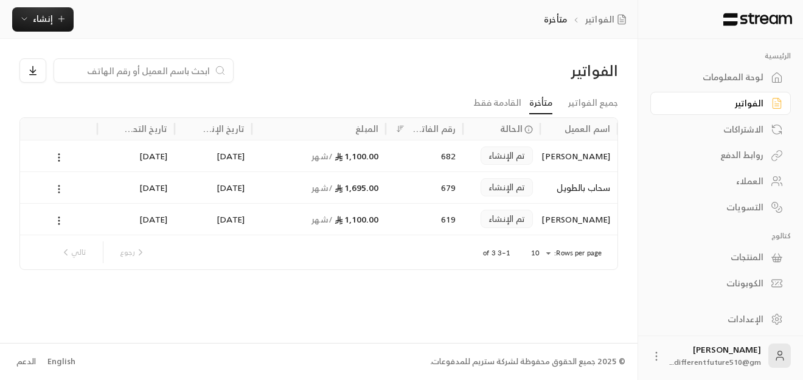
click at [54, 185] on icon at bounding box center [59, 189] width 11 height 11
click at [69, 216] on li "عرض" at bounding box center [72, 221] width 31 height 22
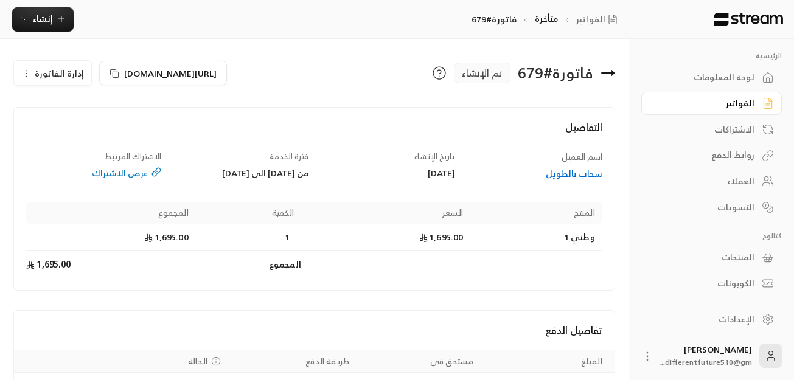
click at [28, 73] on icon "button" at bounding box center [26, 74] width 10 height 10
click at [56, 125] on link "إلغاء" at bounding box center [59, 131] width 75 height 22
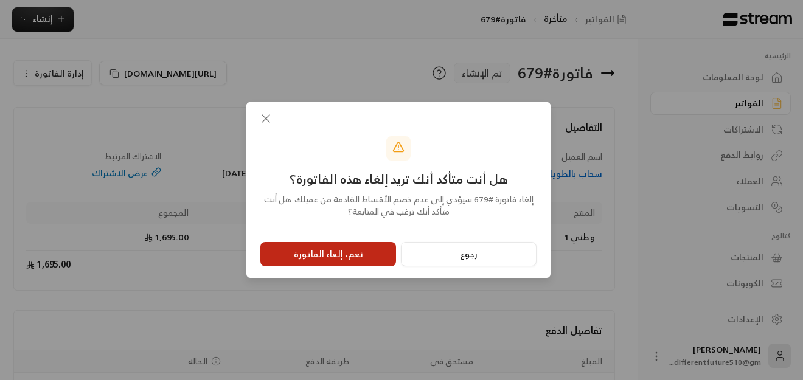
click at [356, 259] on button "نعم، إلغاء الفاتورة" at bounding box center [328, 254] width 136 height 24
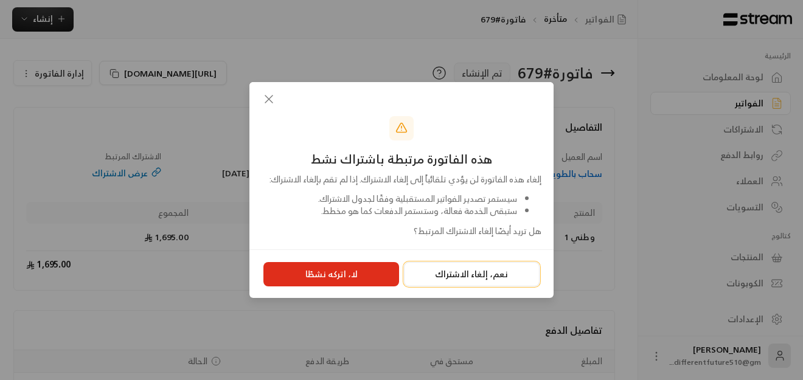
click at [445, 274] on button "نعم، إلغاء الاشتراك" at bounding box center [472, 274] width 136 height 24
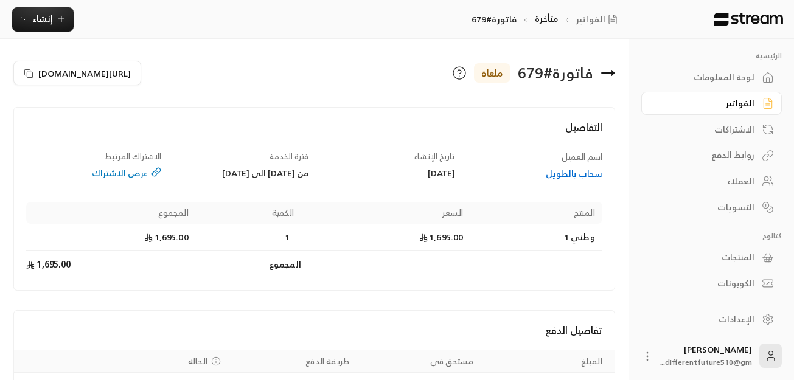
click at [731, 81] on div "لوحة المعلومات" at bounding box center [705, 77] width 98 height 12
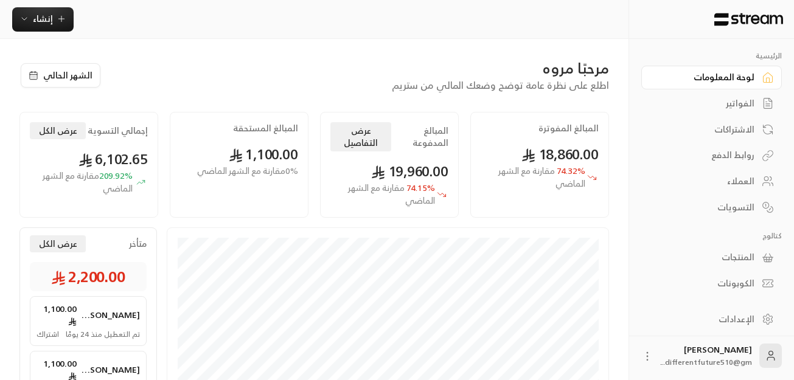
click at [733, 106] on div "الفواتير" at bounding box center [705, 103] width 98 height 12
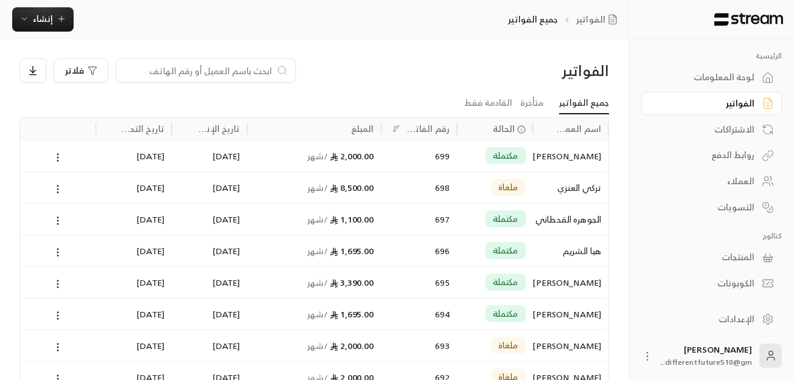
click at [733, 106] on div "الفواتير" at bounding box center [705, 103] width 98 height 12
click at [500, 112] on link "القادمة فقط" at bounding box center [488, 103] width 48 height 22
